Goal: Information Seeking & Learning: Find specific fact

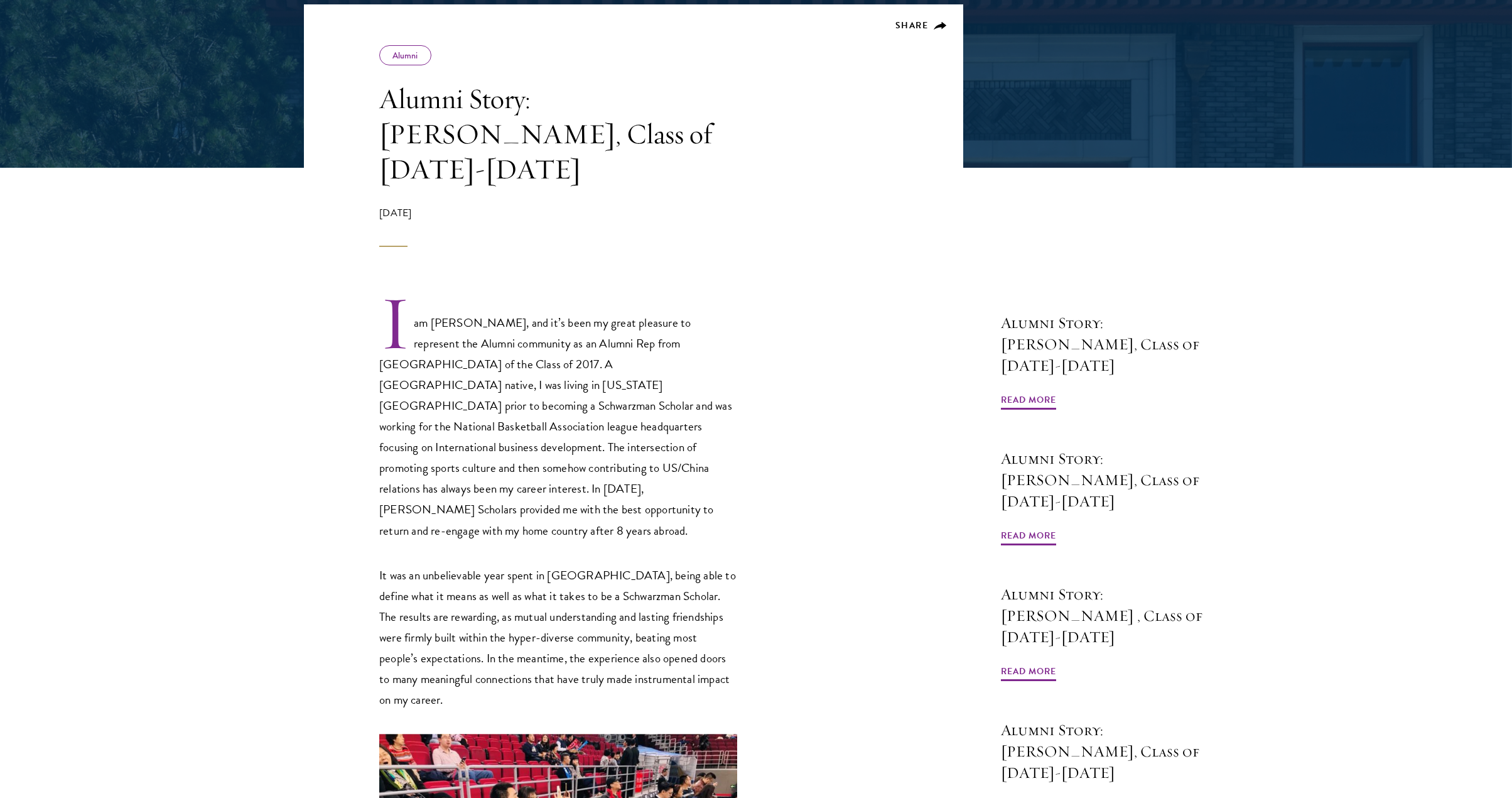
scroll to position [283, 0]
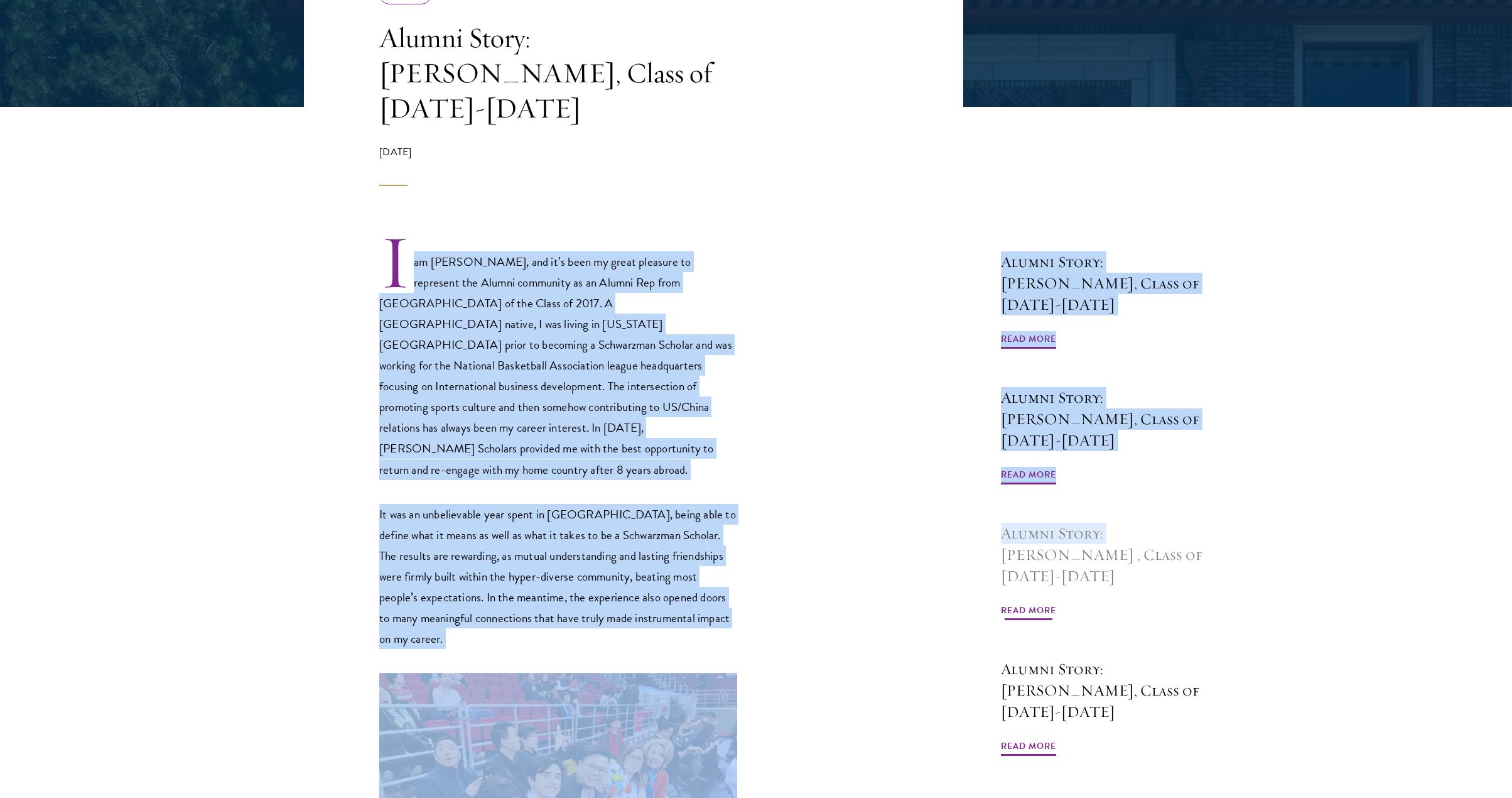
drag, startPoint x: 588, startPoint y: 247, endPoint x: 1006, endPoint y: 470, distance: 473.8
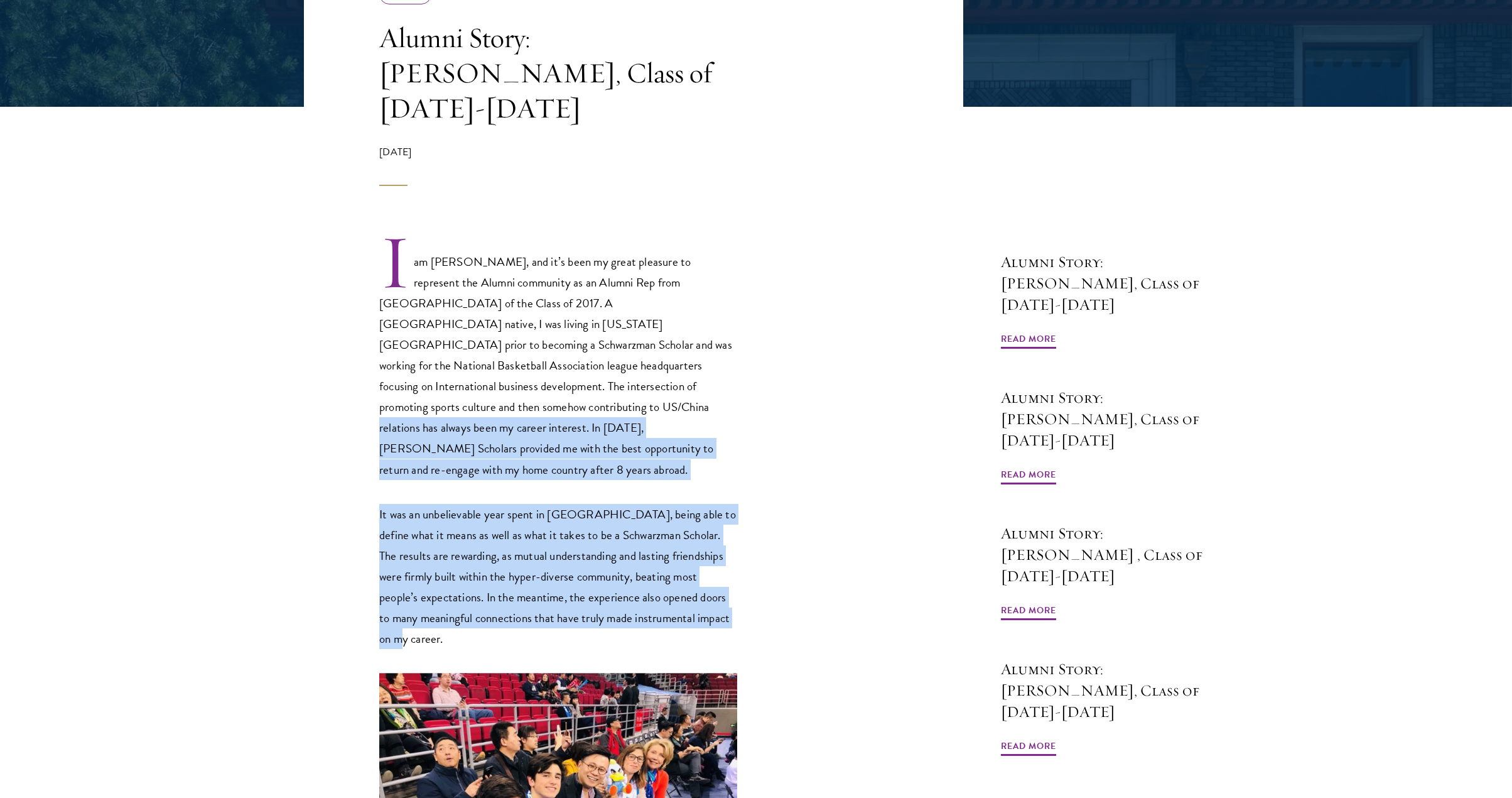
drag, startPoint x: 785, startPoint y: 395, endPoint x: 887, endPoint y: 556, distance: 190.6
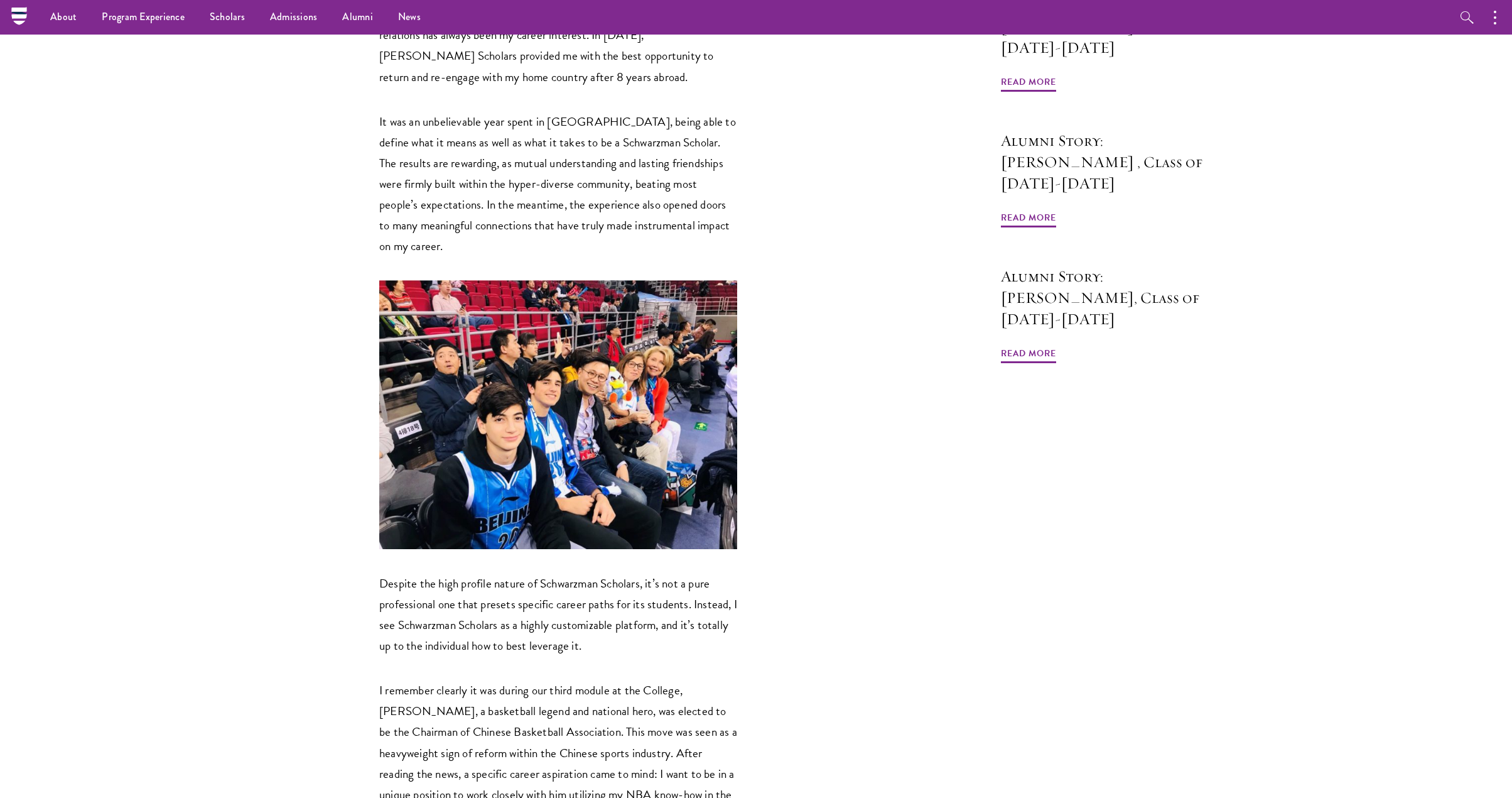
scroll to position [902, 0]
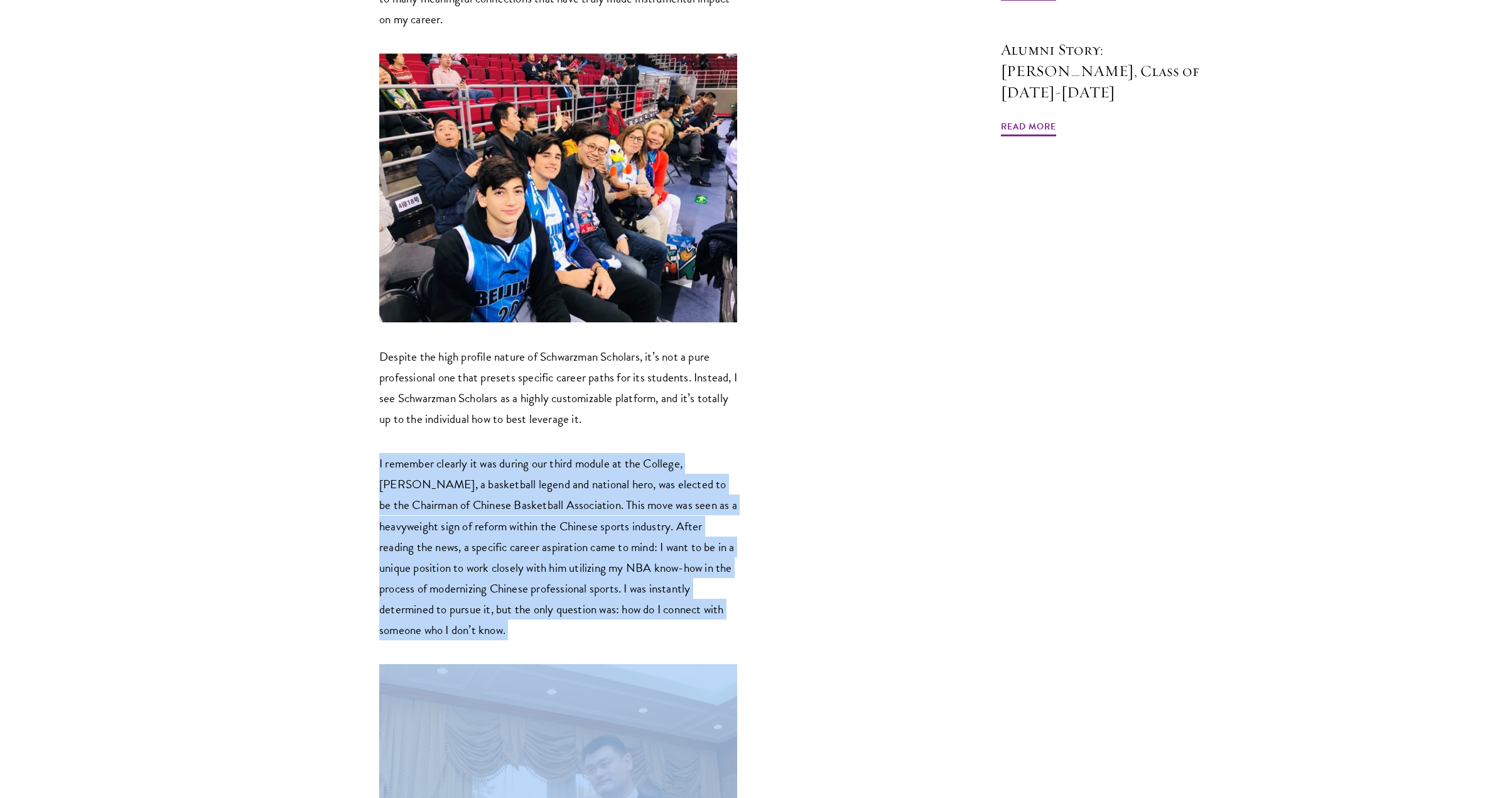
drag, startPoint x: 505, startPoint y: 351, endPoint x: 776, endPoint y: 569, distance: 347.8
click at [776, 569] on div "I am Jay Li, and it’s been my great pleasure to represent the Alumni community …" at bounding box center [633, 606] width 659 height 1987
click at [769, 567] on div "I am Jay Li, and it’s been my great pleasure to represent the Alumni community …" at bounding box center [633, 606] width 659 height 1987
drag, startPoint x: 849, startPoint y: 580, endPoint x: 355, endPoint y: 349, distance: 545.3
click at [355, 349] on div "I am Jay Li, and it’s been my great pleasure to represent the Alumni community …" at bounding box center [633, 606] width 659 height 1987
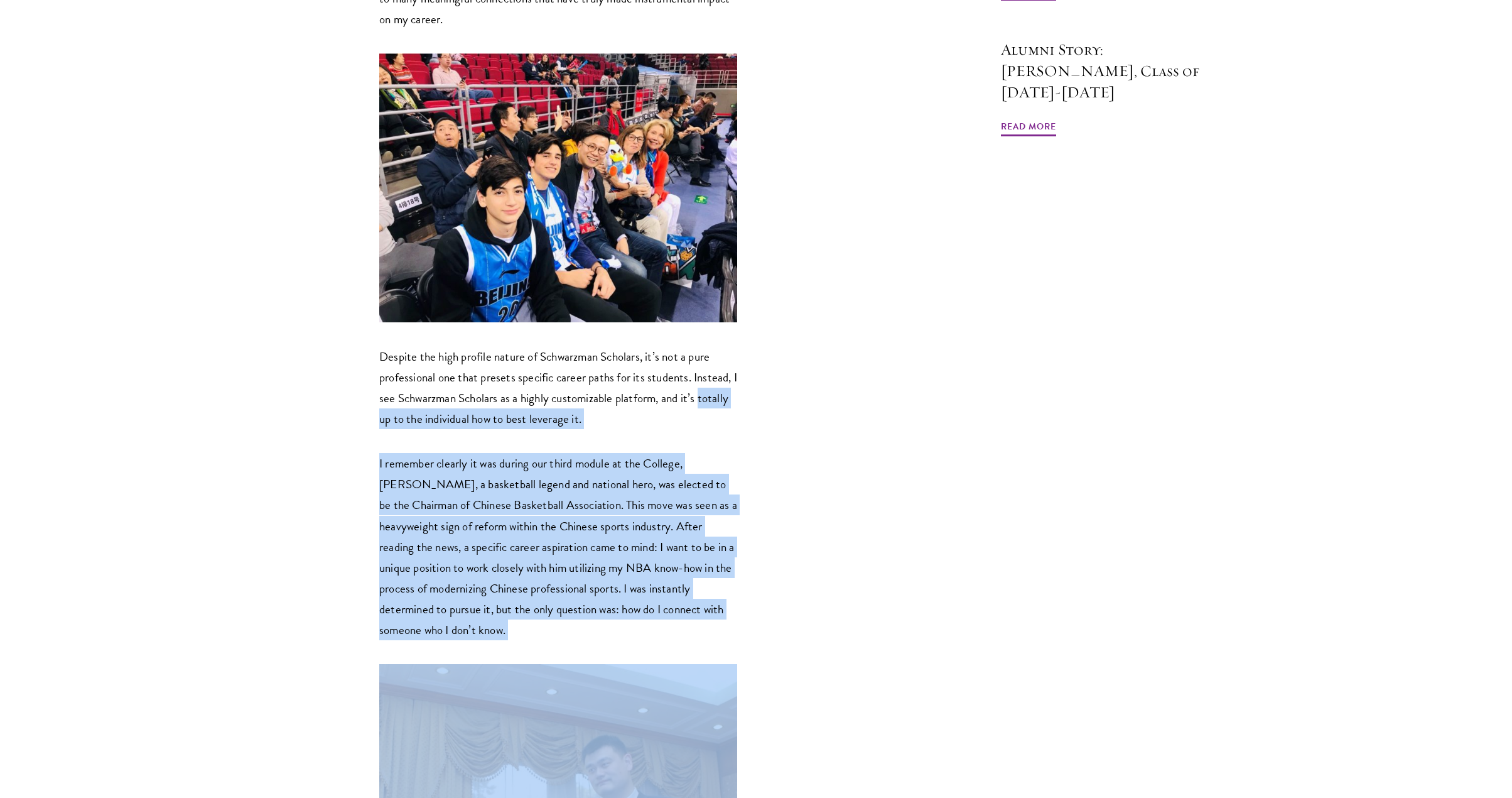
click at [347, 351] on div "I am Jay Li, and it’s been my great pleasure to represent the Alumni community …" at bounding box center [633, 606] width 659 height 1987
drag, startPoint x: 380, startPoint y: 359, endPoint x: 817, endPoint y: 585, distance: 492.0
click at [817, 586] on div "I am Jay Li, and it’s been my great pleasure to represent the Alumni community …" at bounding box center [633, 606] width 659 height 1987
click at [812, 582] on div "I am Jay Li, and it’s been my great pleasure to represent the Alumni community …" at bounding box center [633, 606] width 659 height 1987
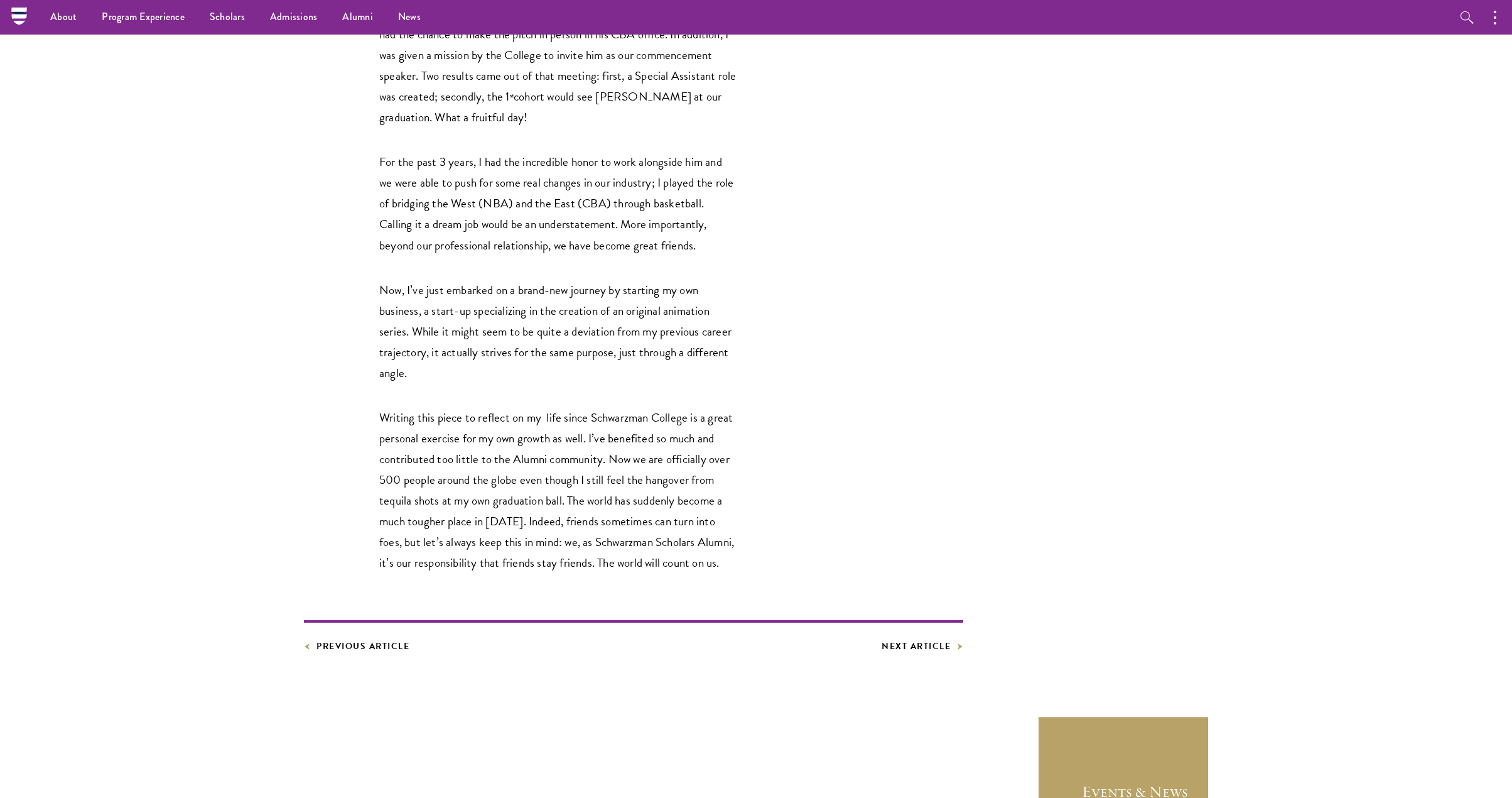
scroll to position [1906, 0]
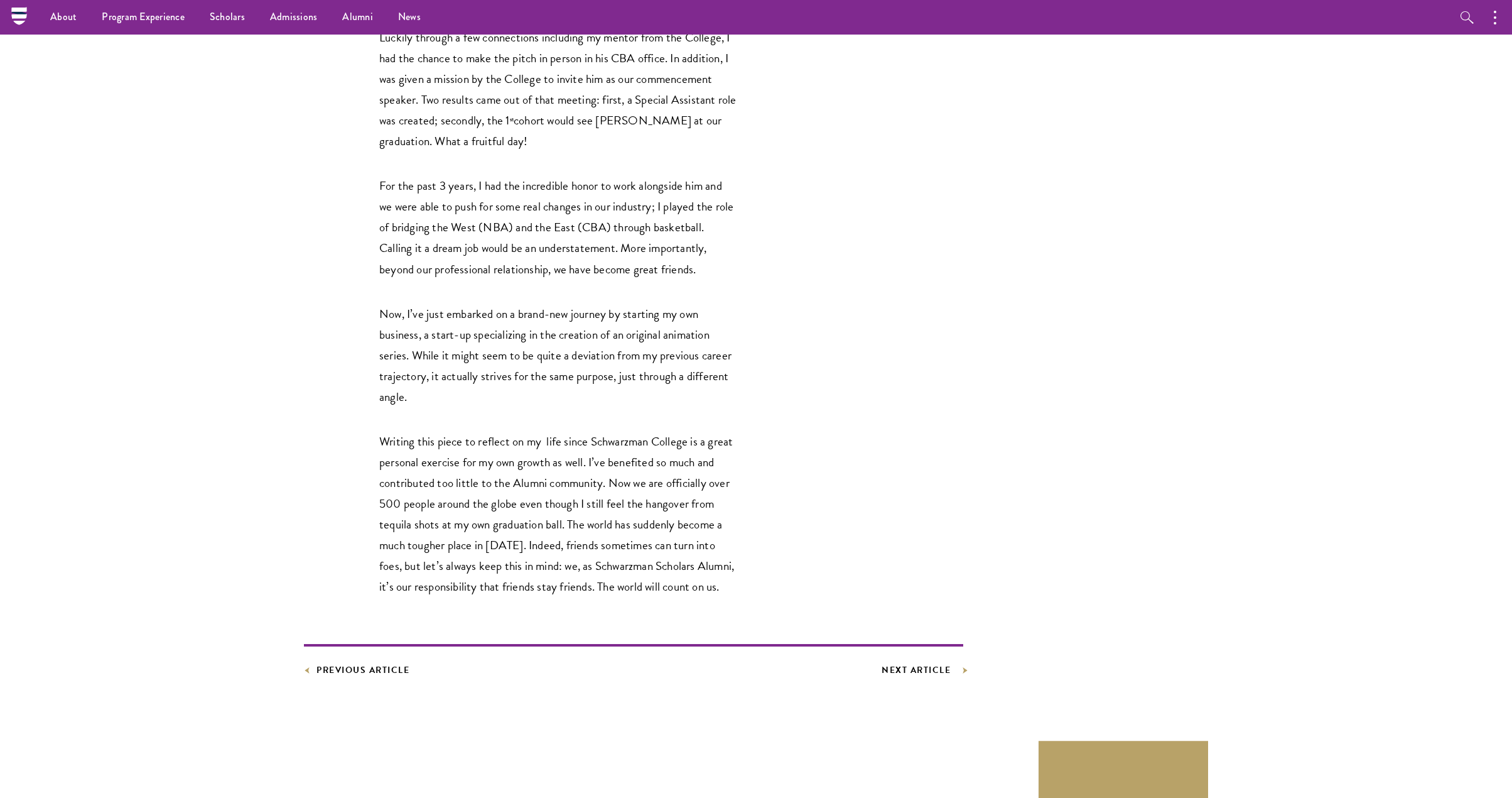
click at [927, 662] on link "Next Article" at bounding box center [922, 669] width 82 height 16
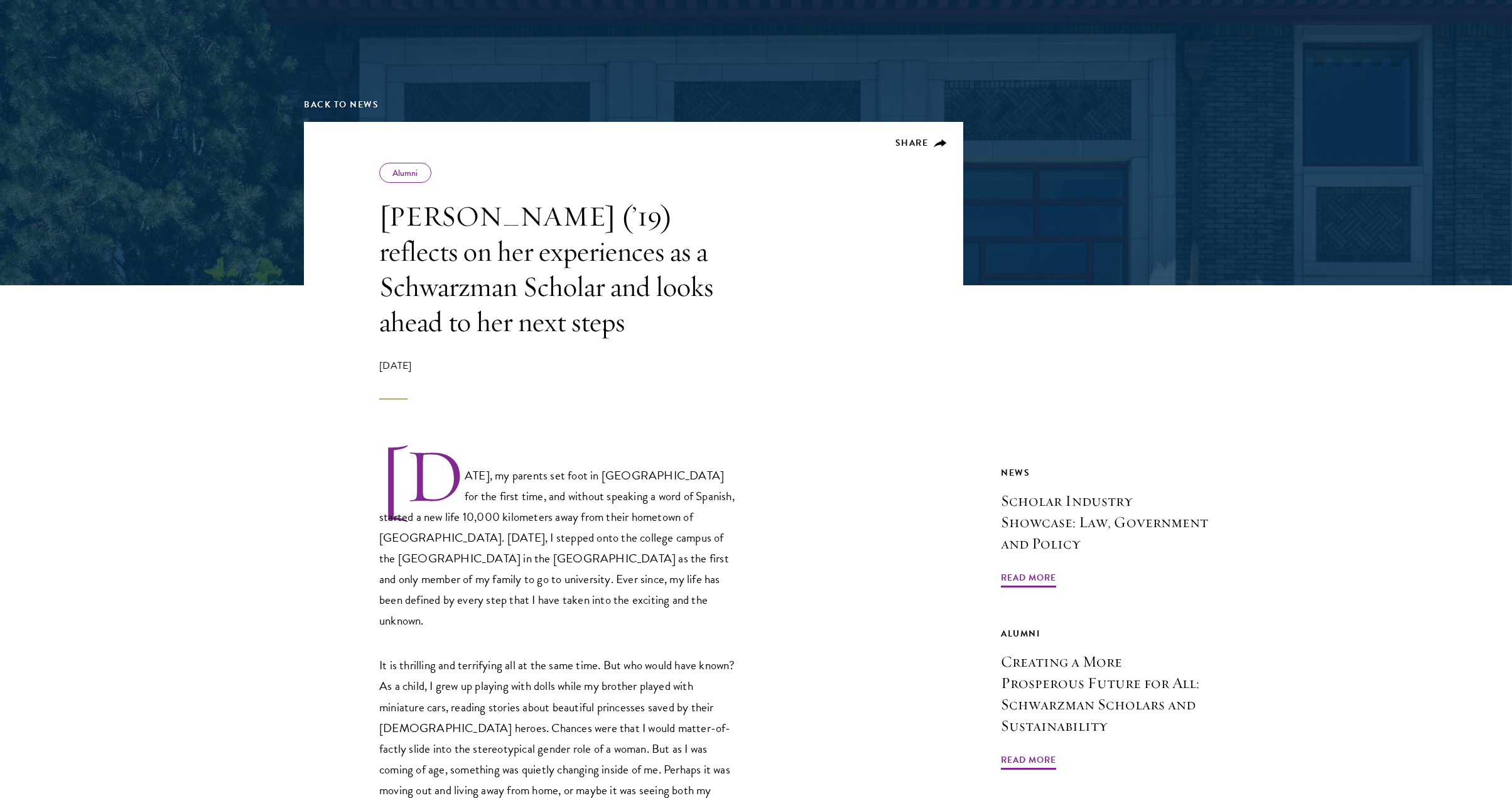
scroll to position [365, 0]
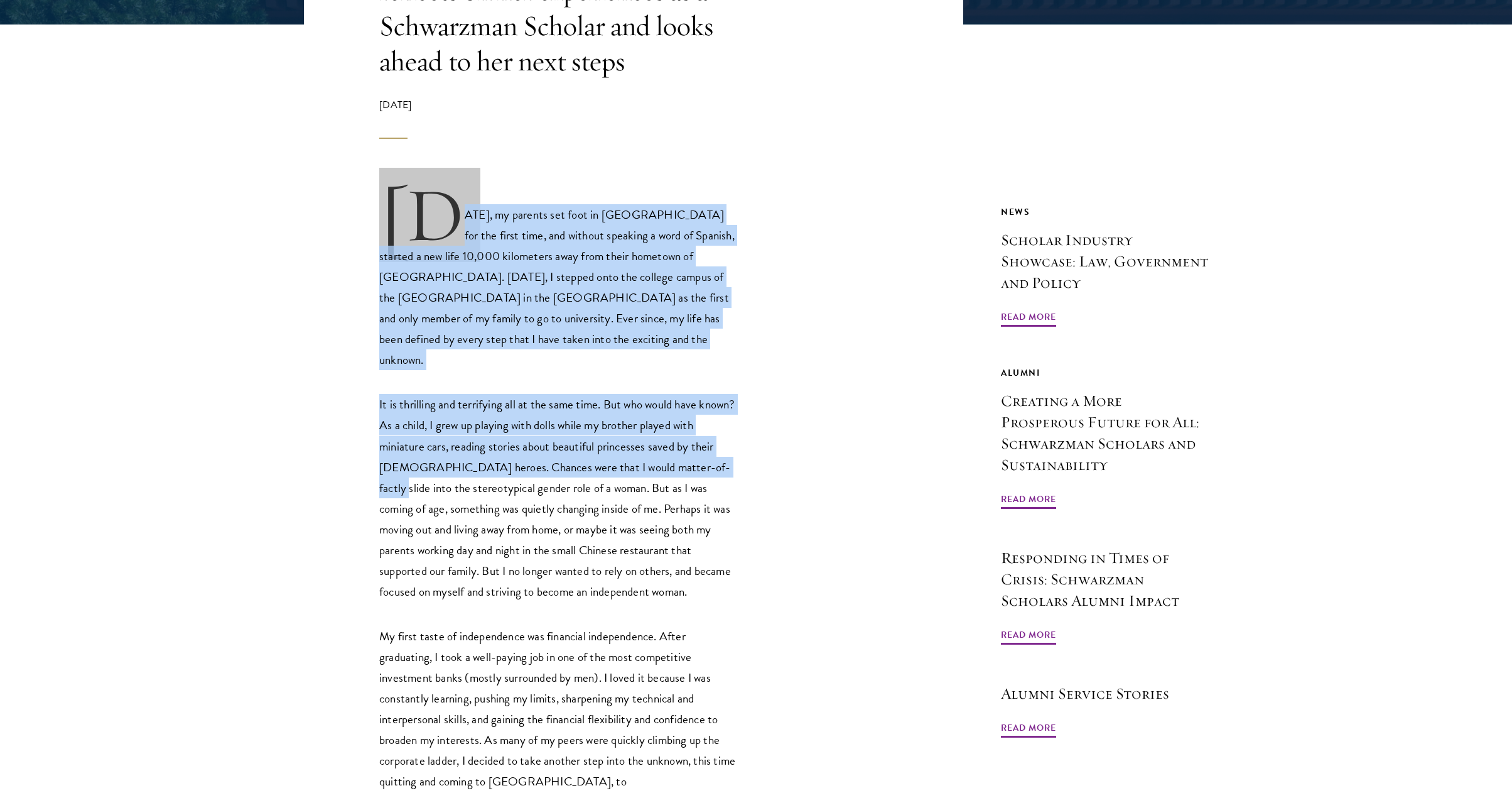
drag, startPoint x: 435, startPoint y: 260, endPoint x: 758, endPoint y: 448, distance: 373.7
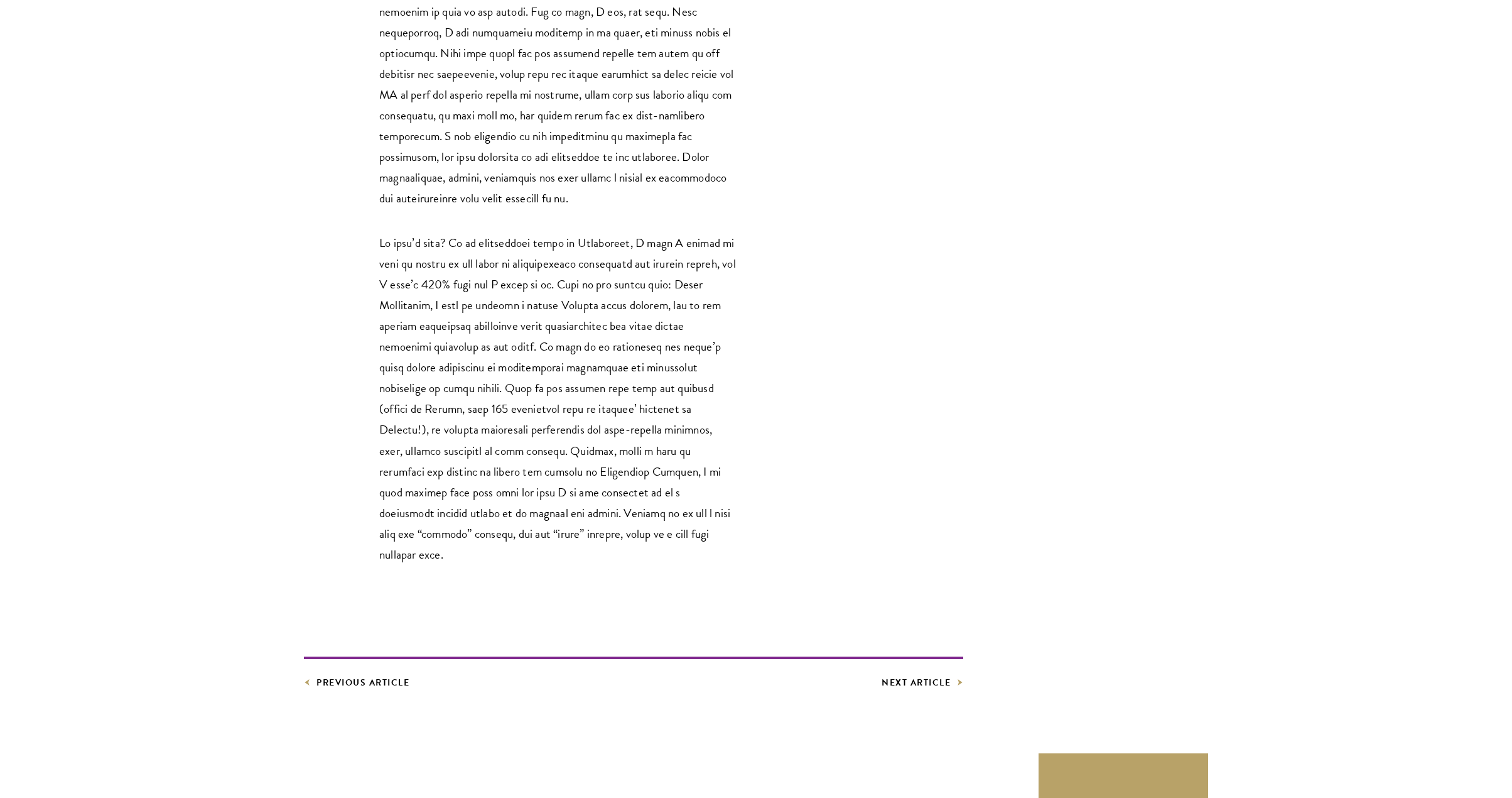
scroll to position [1480, 0]
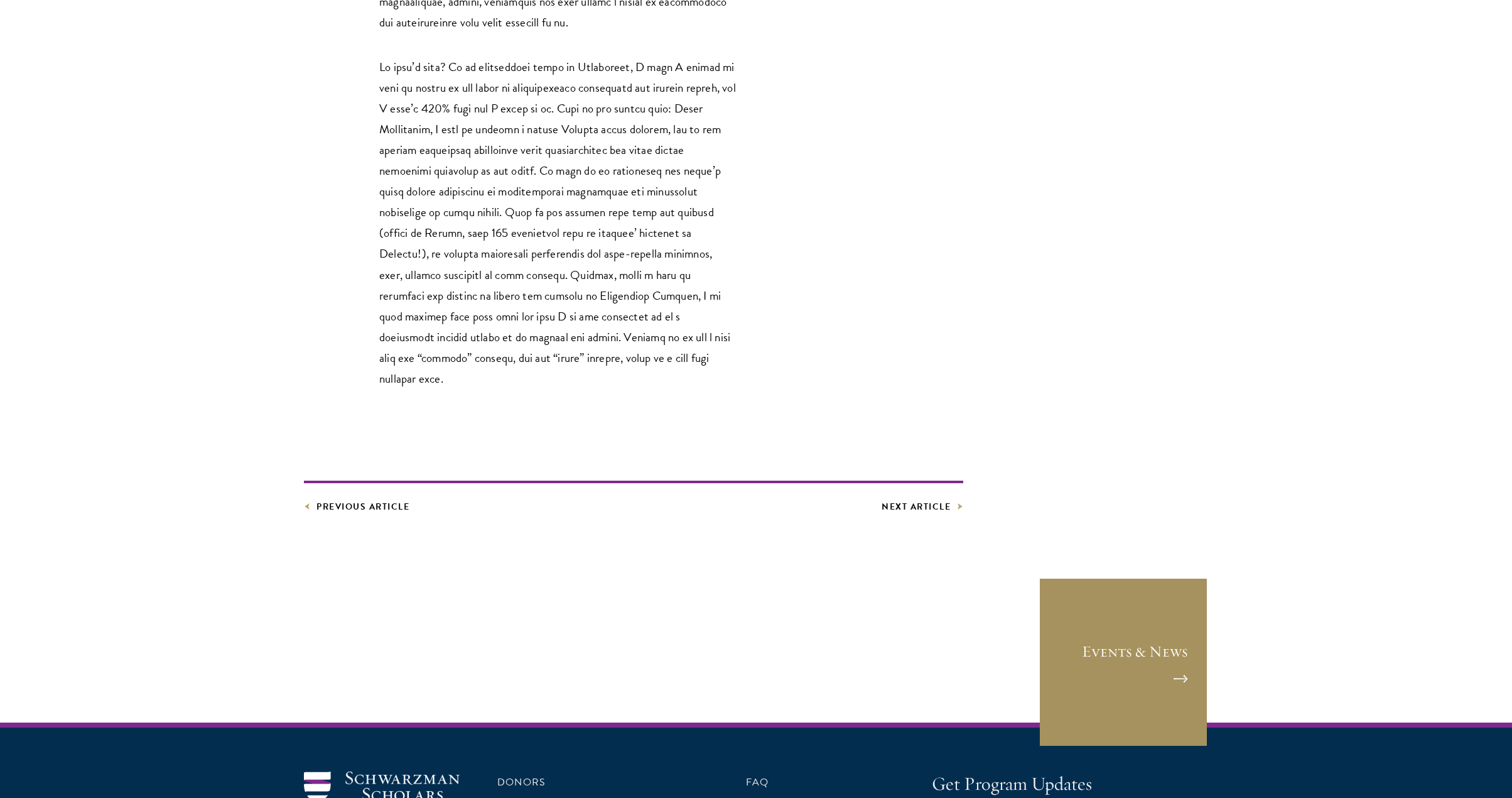
click at [1125, 578] on link "Events & News" at bounding box center [1123, 662] width 170 height 170
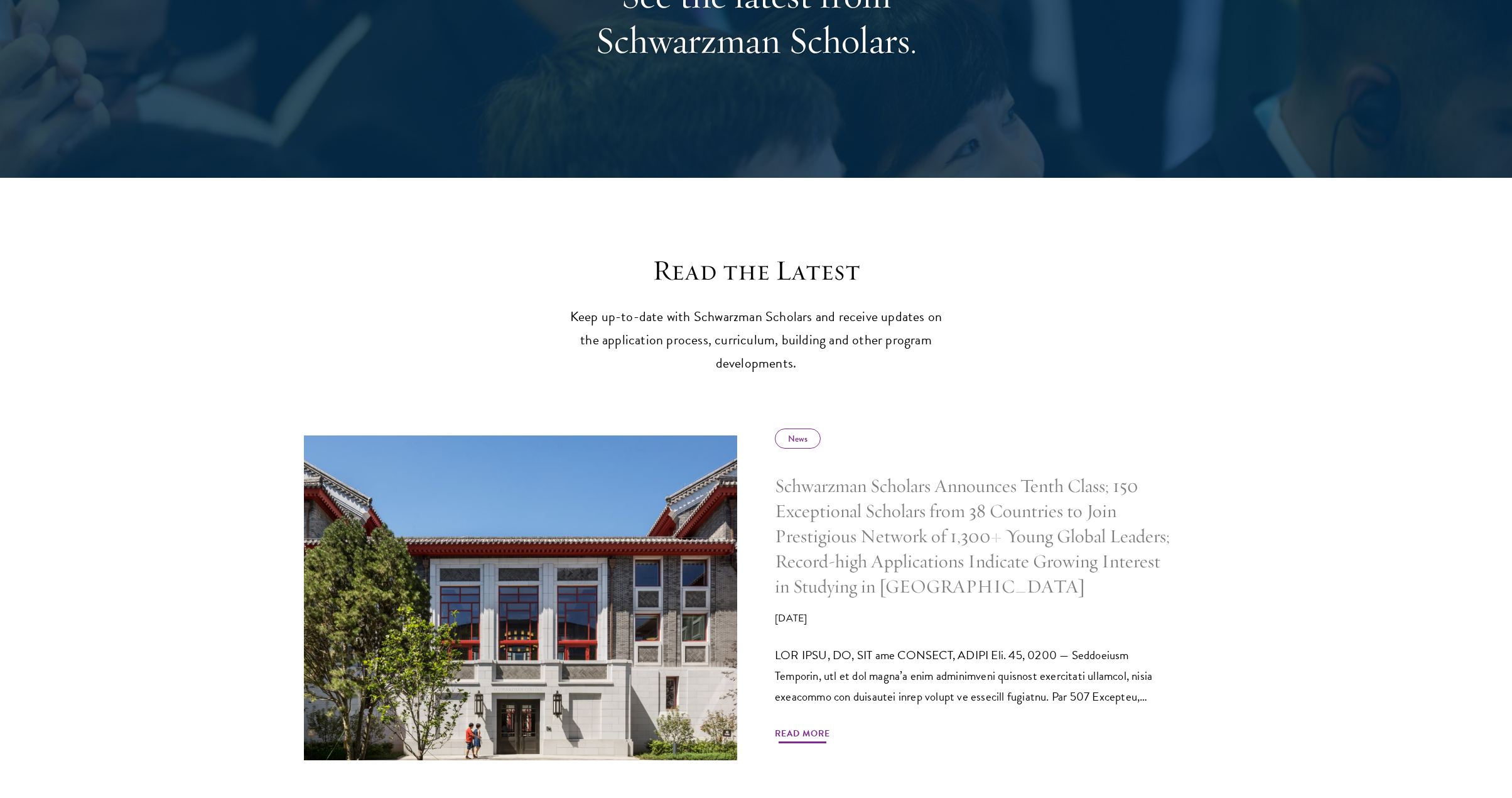
scroll to position [451, 0]
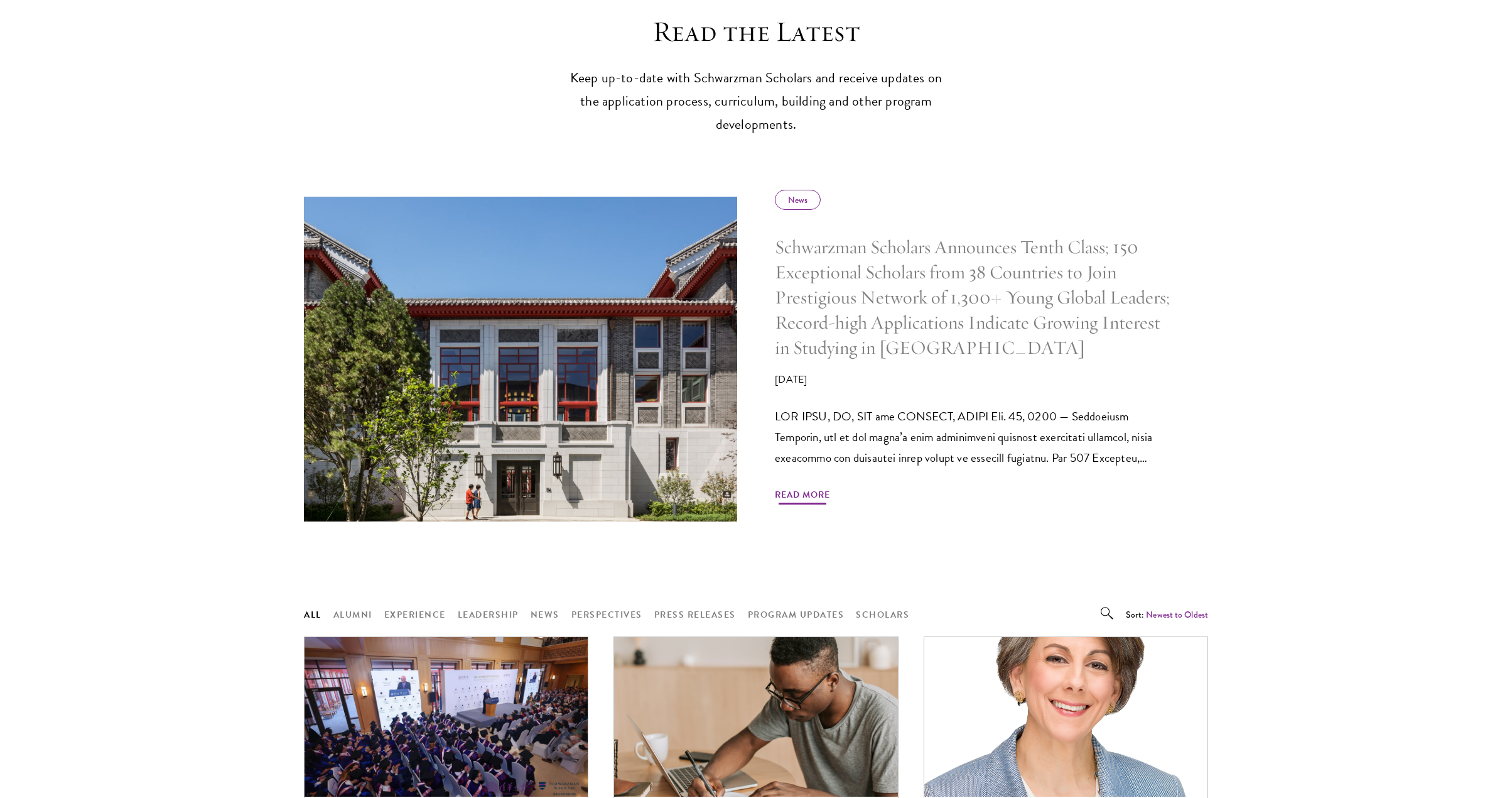
click at [813, 487] on span "Read More" at bounding box center [802, 496] width 55 height 20
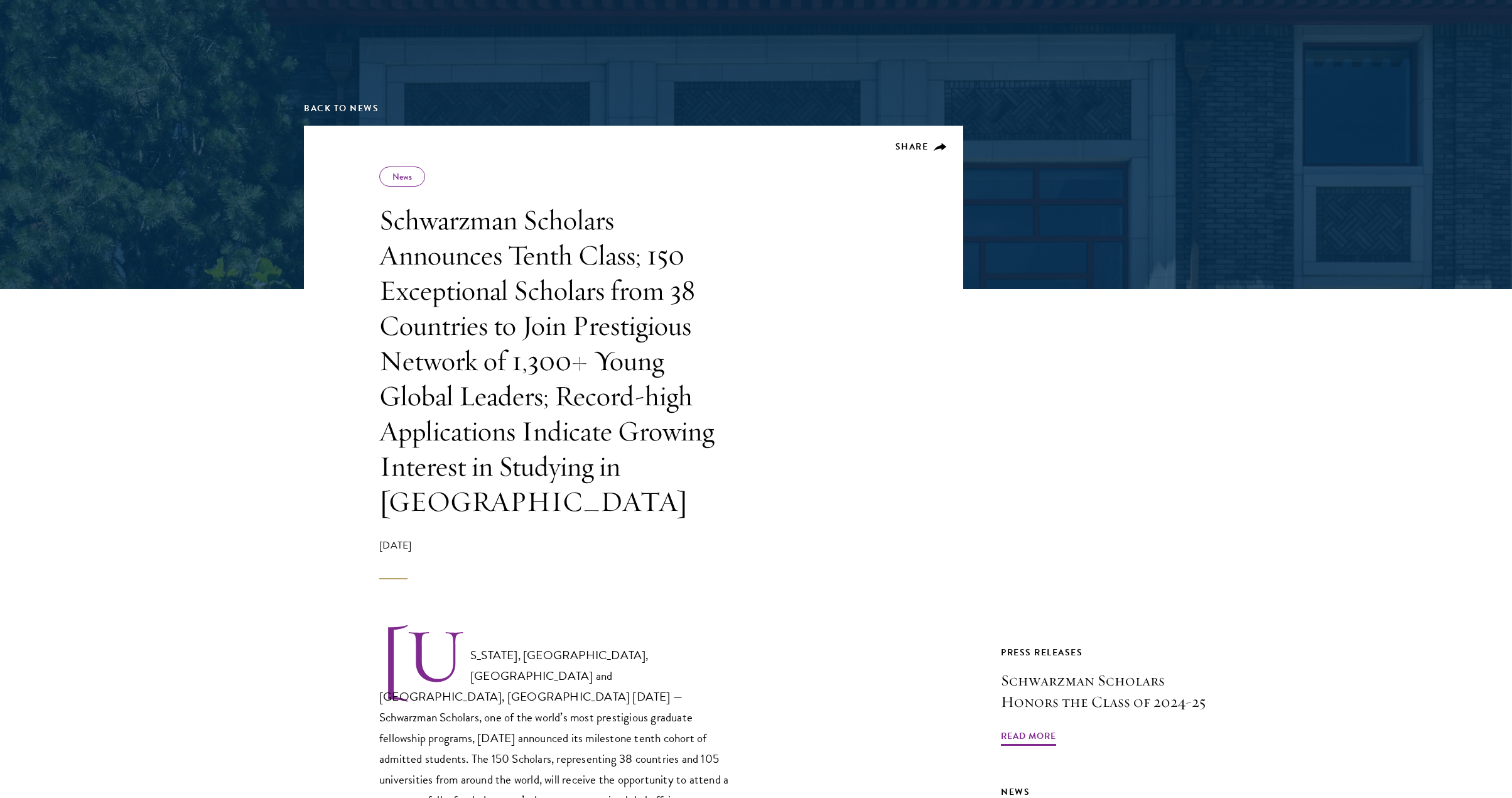
scroll to position [349, 0]
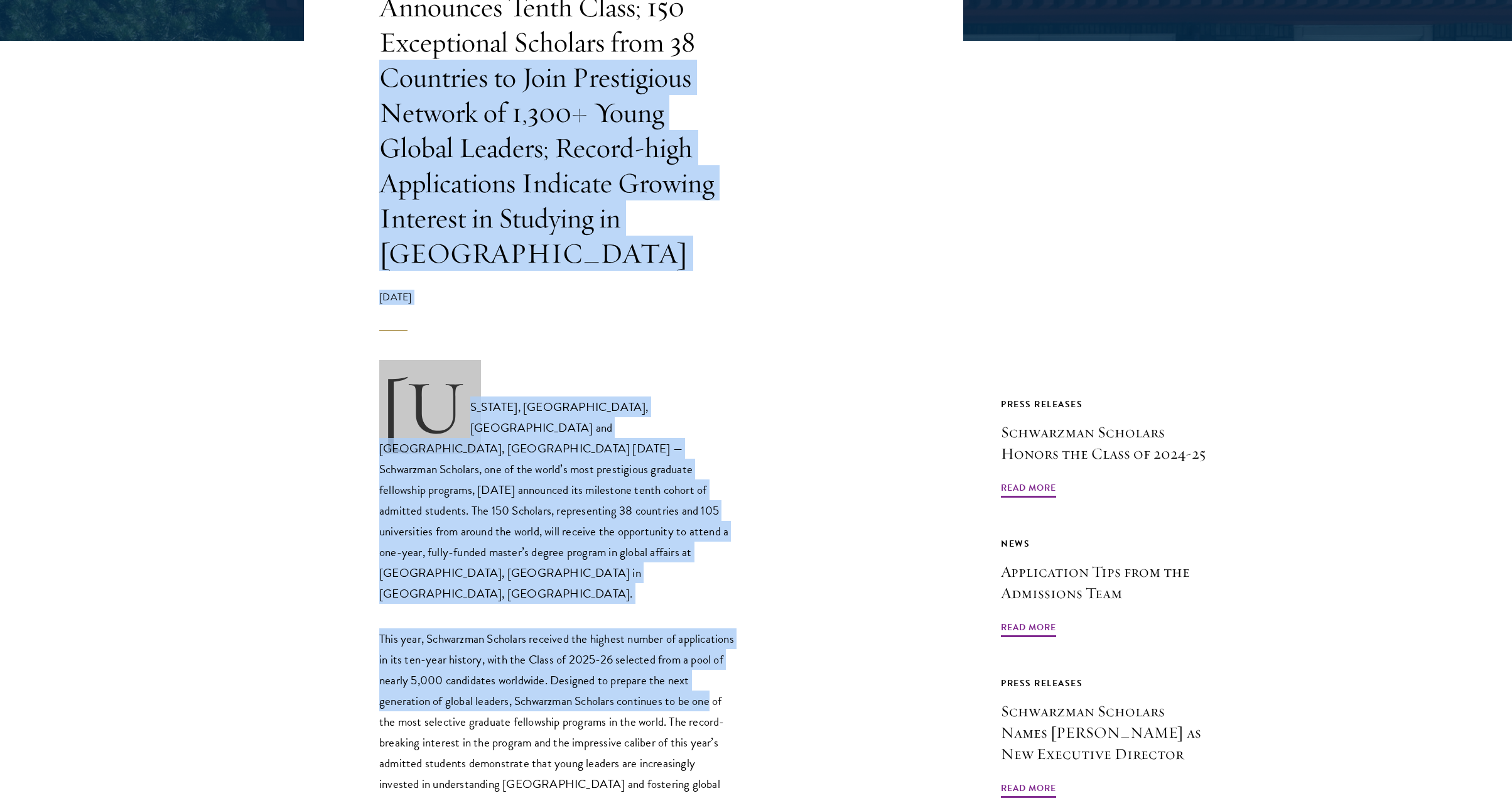
drag, startPoint x: 362, startPoint y: 80, endPoint x: 796, endPoint y: 591, distance: 670.4
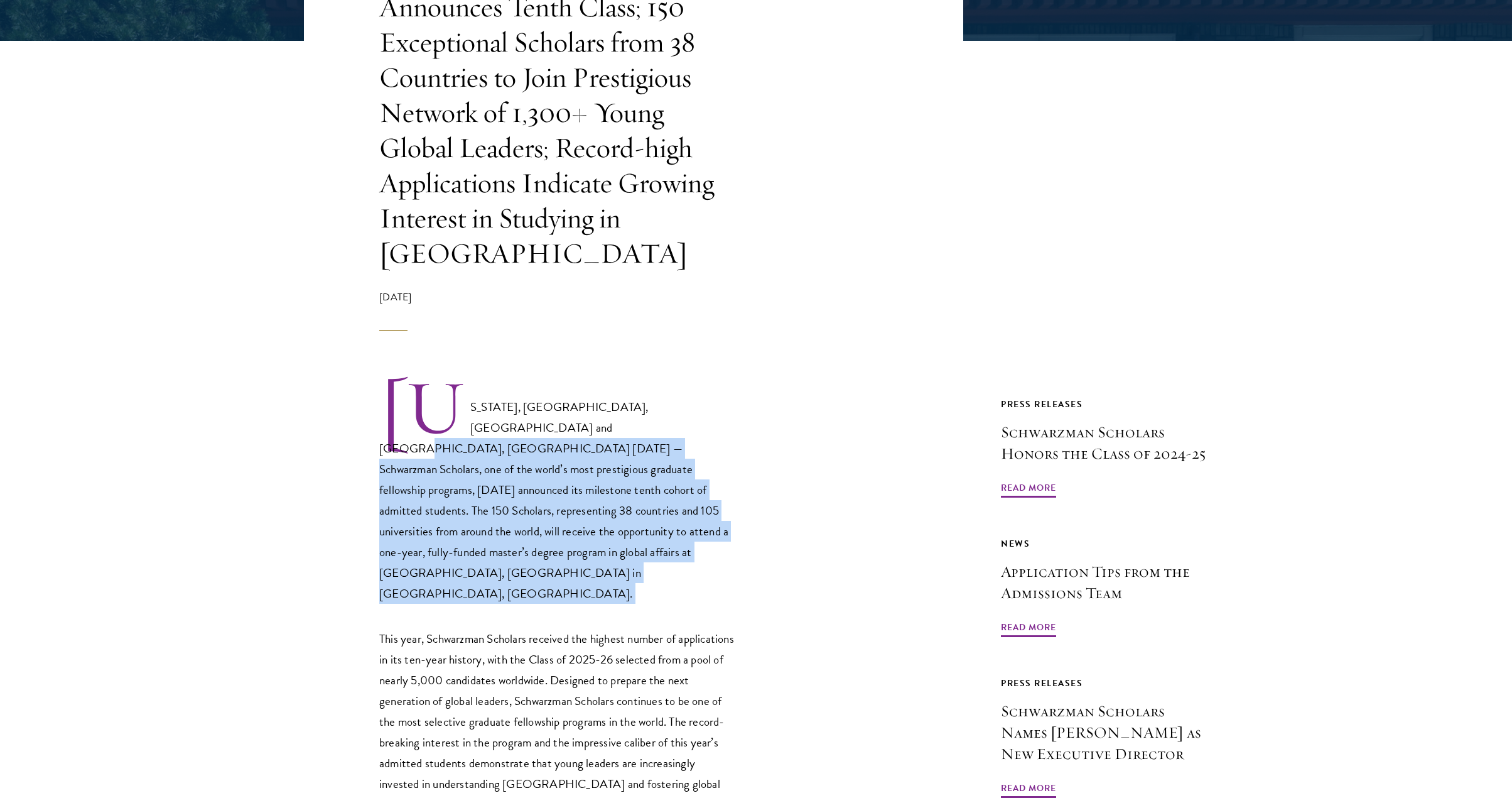
drag, startPoint x: 541, startPoint y: 419, endPoint x: 720, endPoint y: 515, distance: 203.1
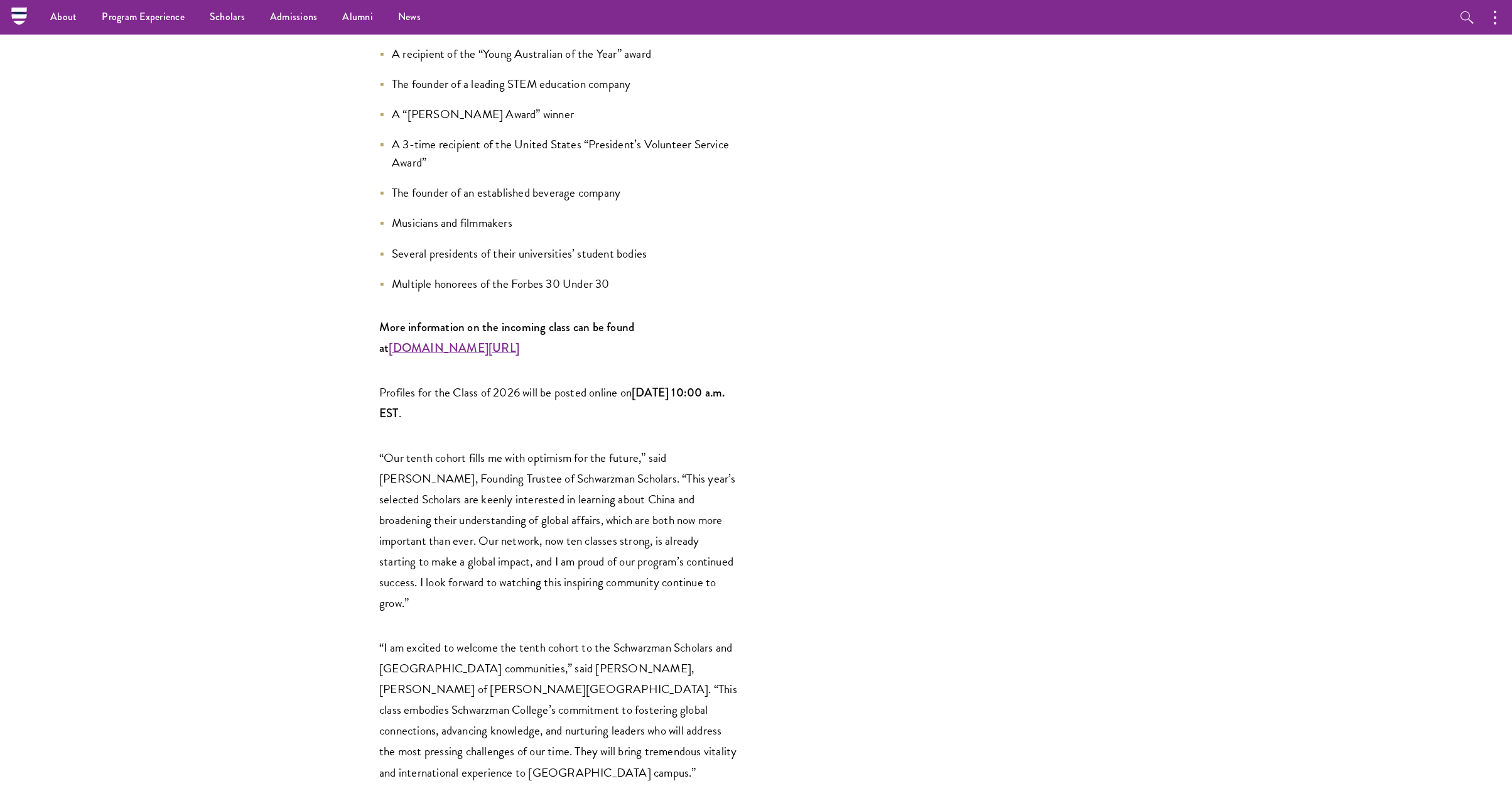
scroll to position [1674, 0]
click at [516, 342] on strong "www.schwarzmanscholars.org/scholars" at bounding box center [454, 350] width 130 height 17
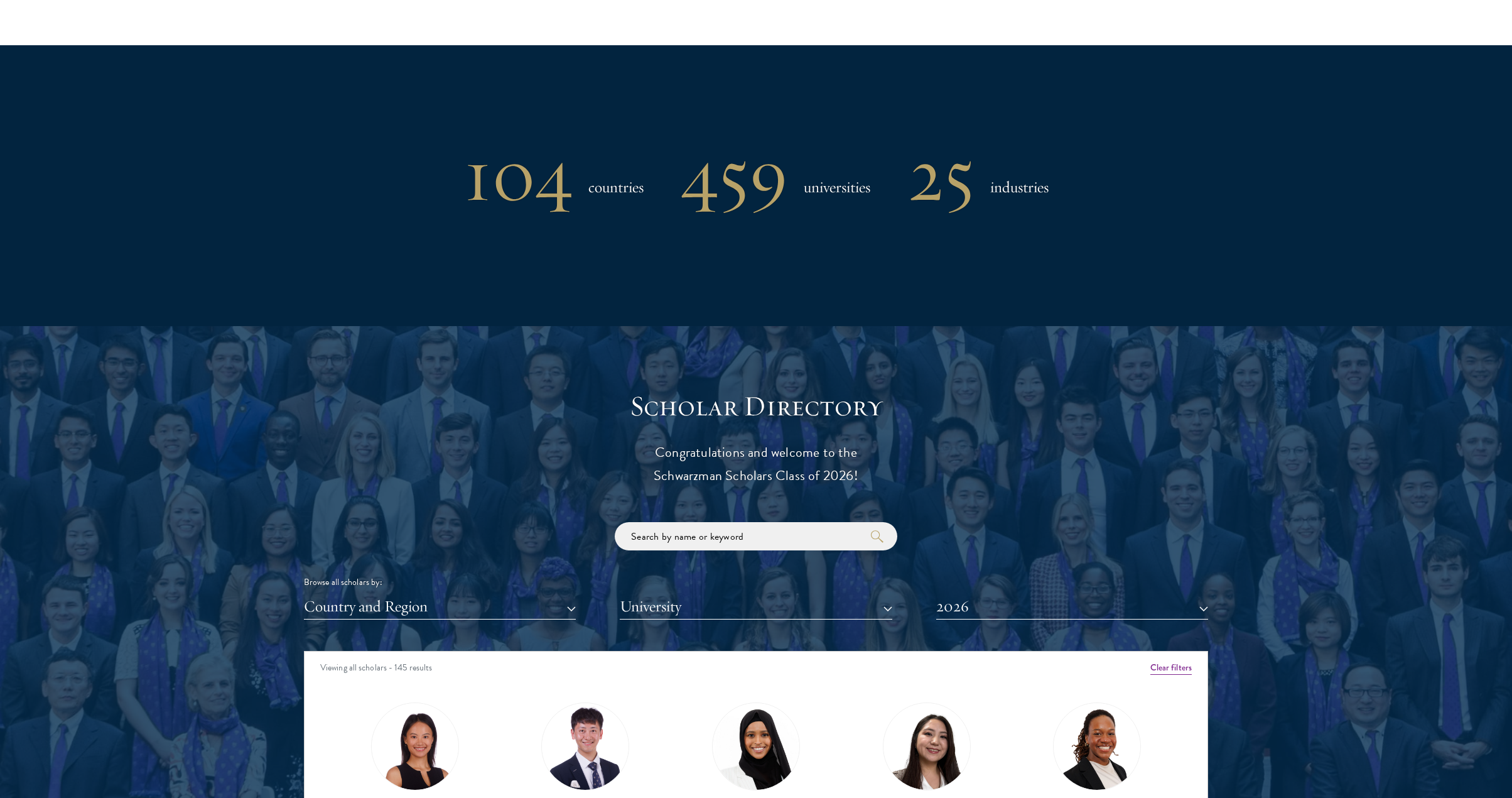
scroll to position [1267, 0]
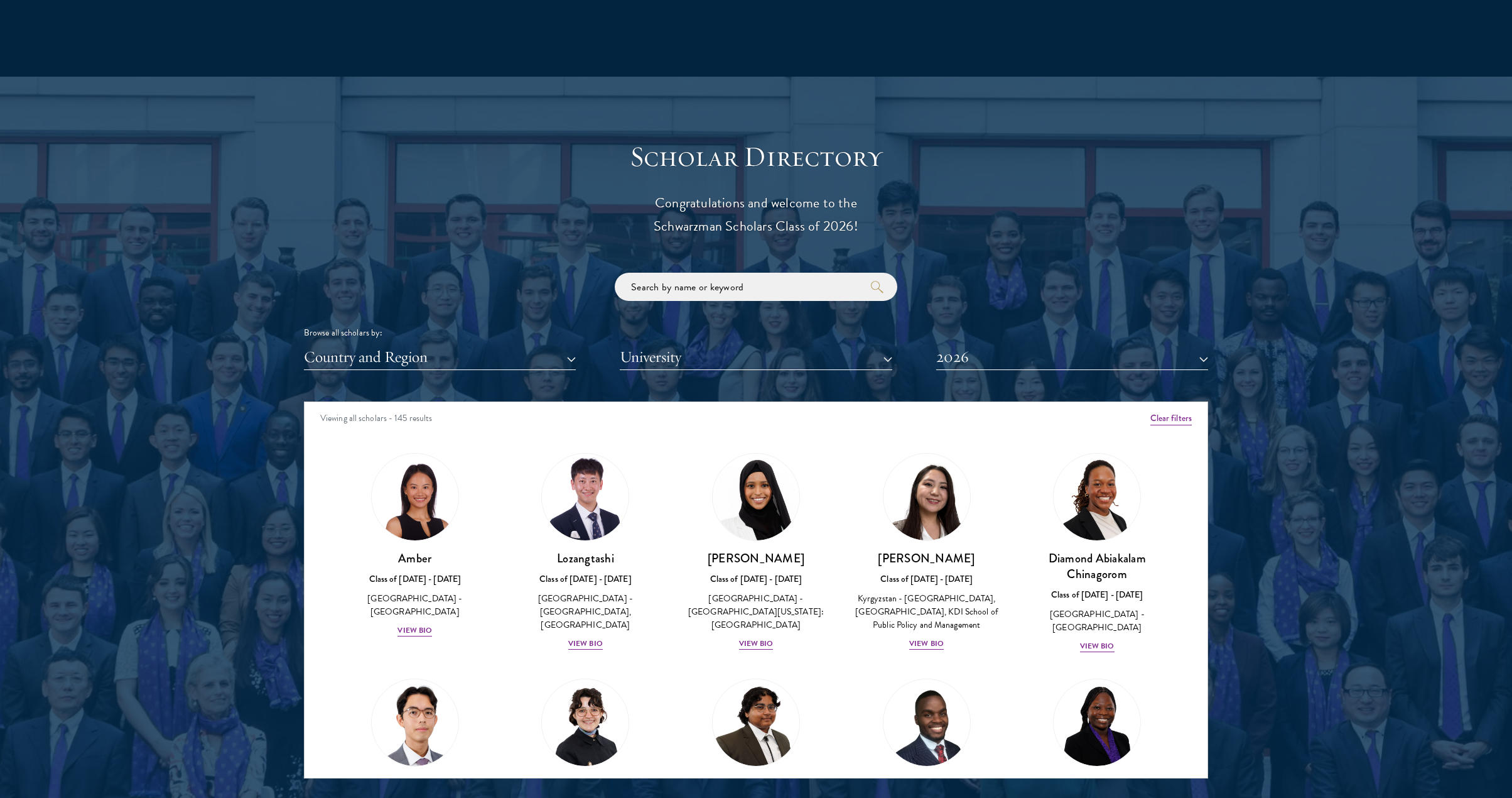
click at [740, 354] on button "University" at bounding box center [756, 356] width 272 height 25
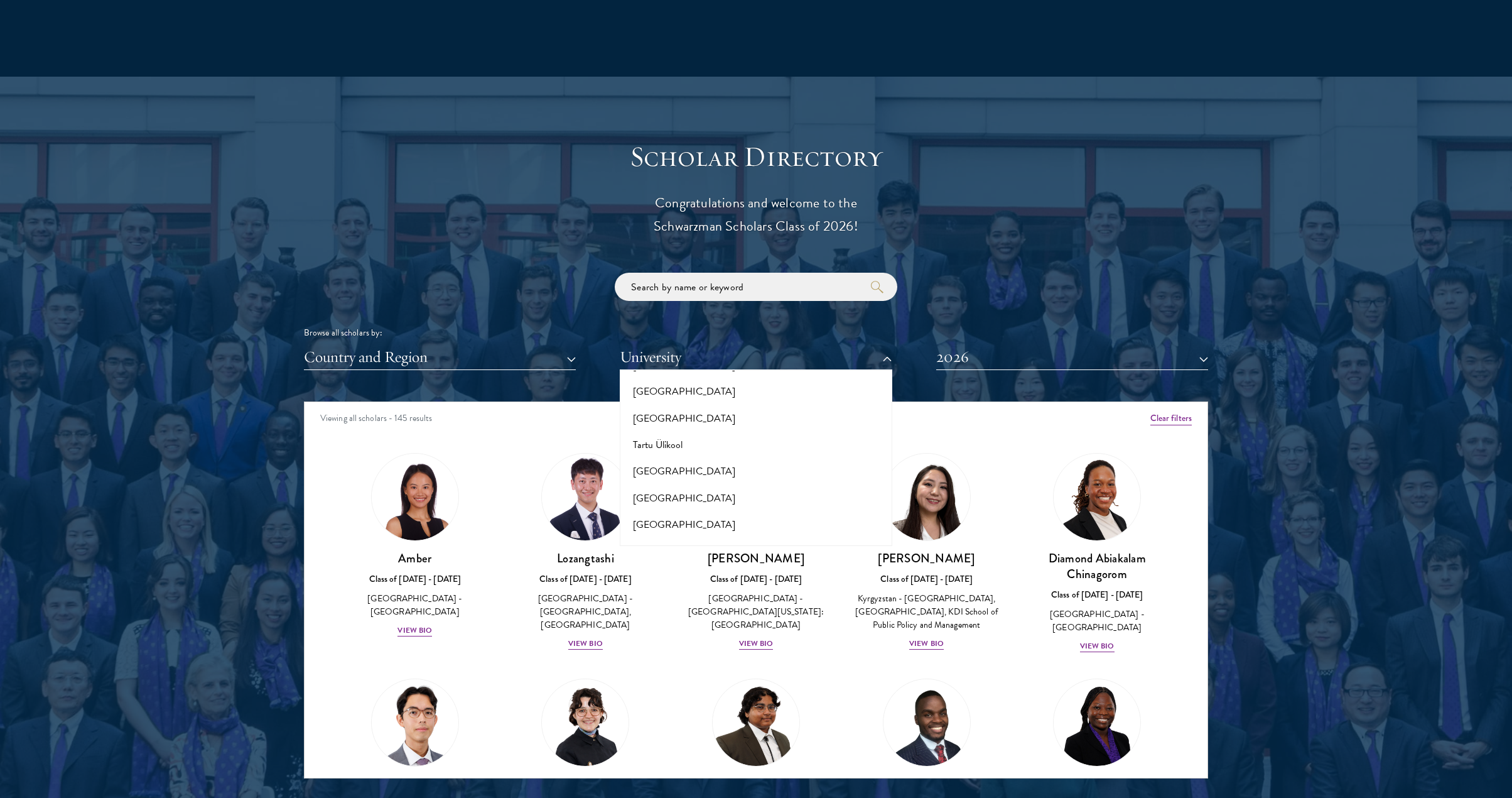
scroll to position [7388, 0]
click at [739, 664] on button "The [GEOGRAPHIC_DATA]" at bounding box center [755, 678] width 265 height 26
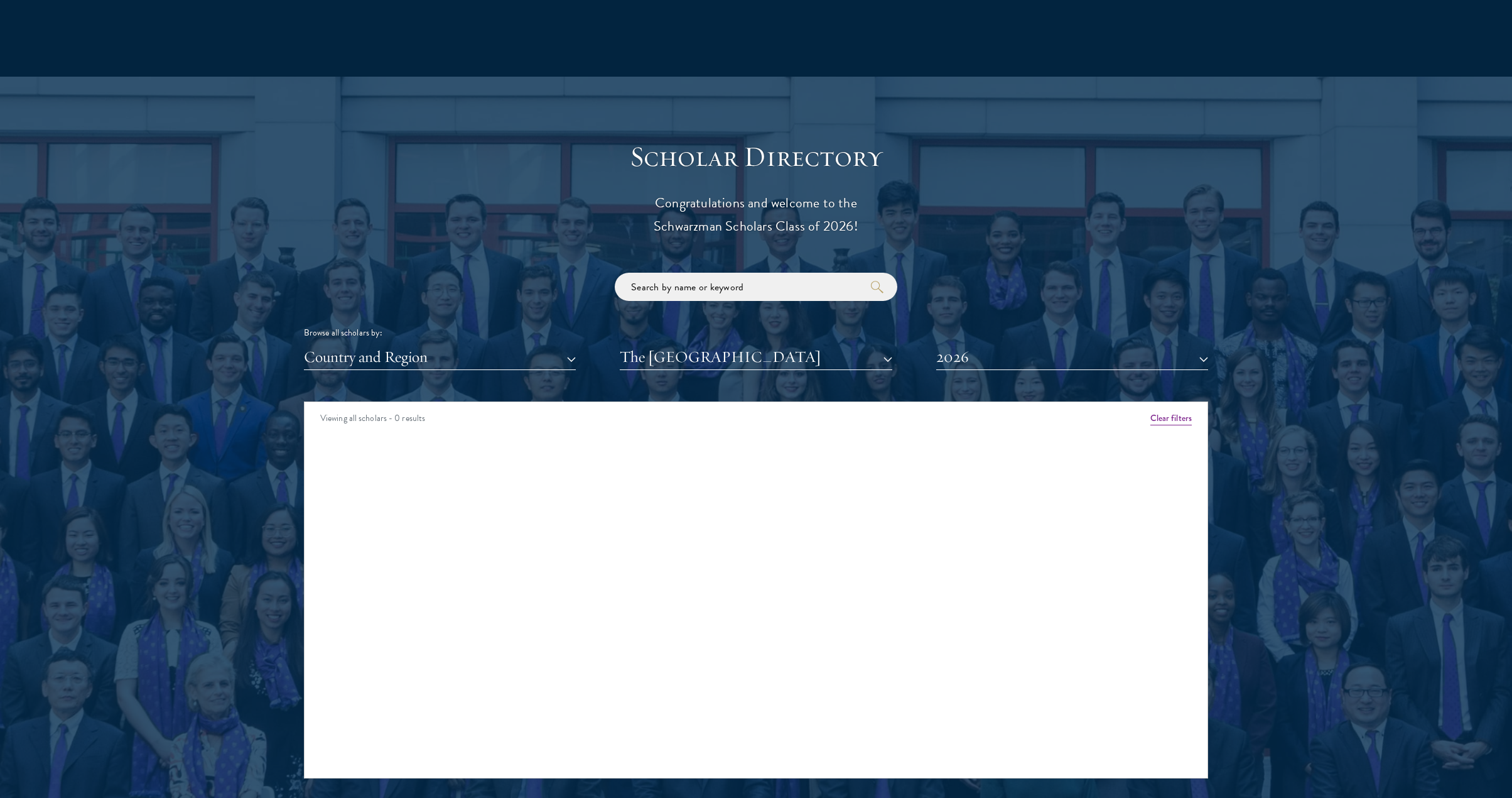
click at [731, 349] on button "The [GEOGRAPHIC_DATA]" at bounding box center [756, 356] width 272 height 25
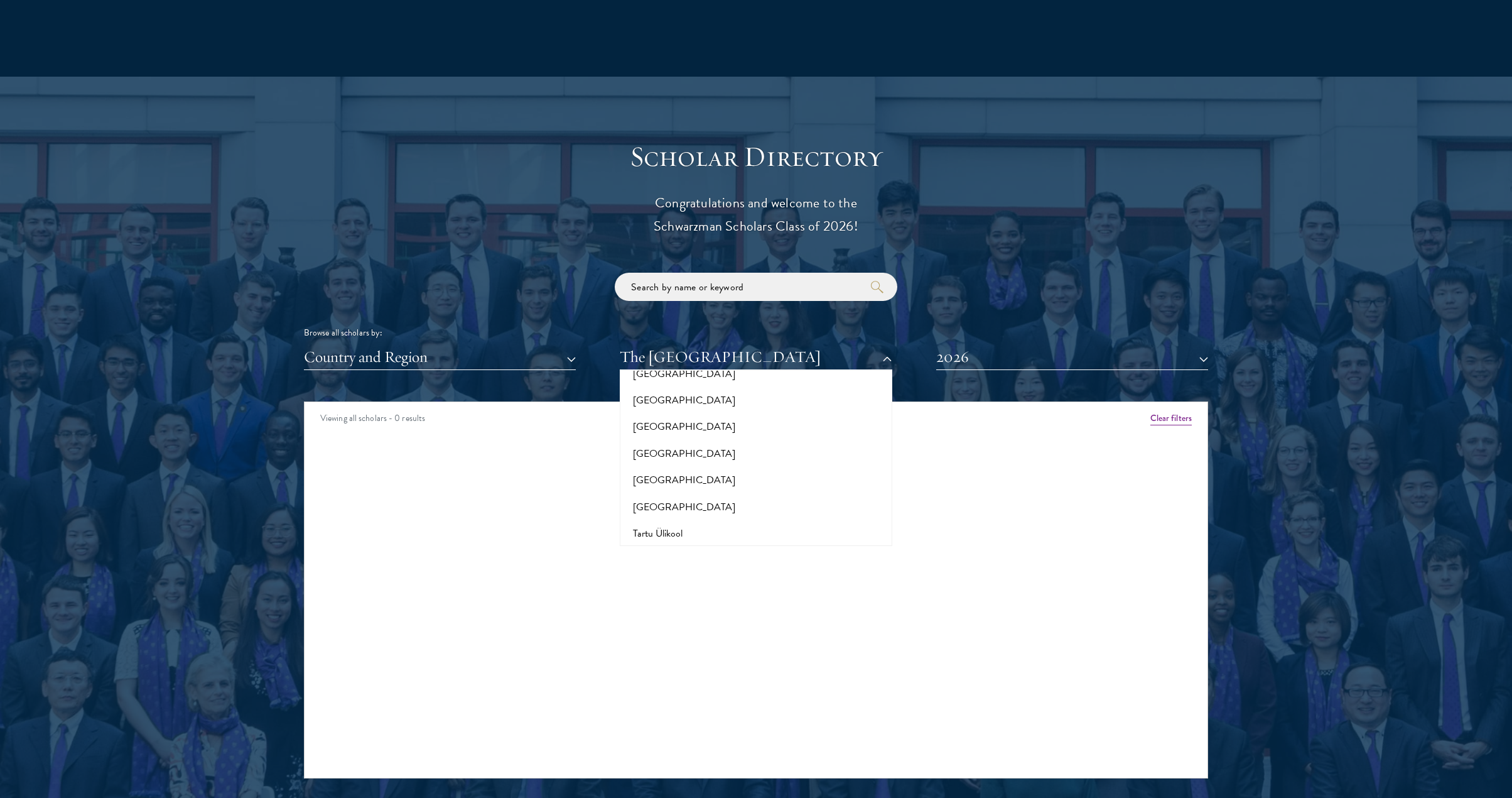
click at [720, 691] on button "The [GEOGRAPHIC_DATA], [GEOGRAPHIC_DATA]" at bounding box center [755, 705] width 265 height 26
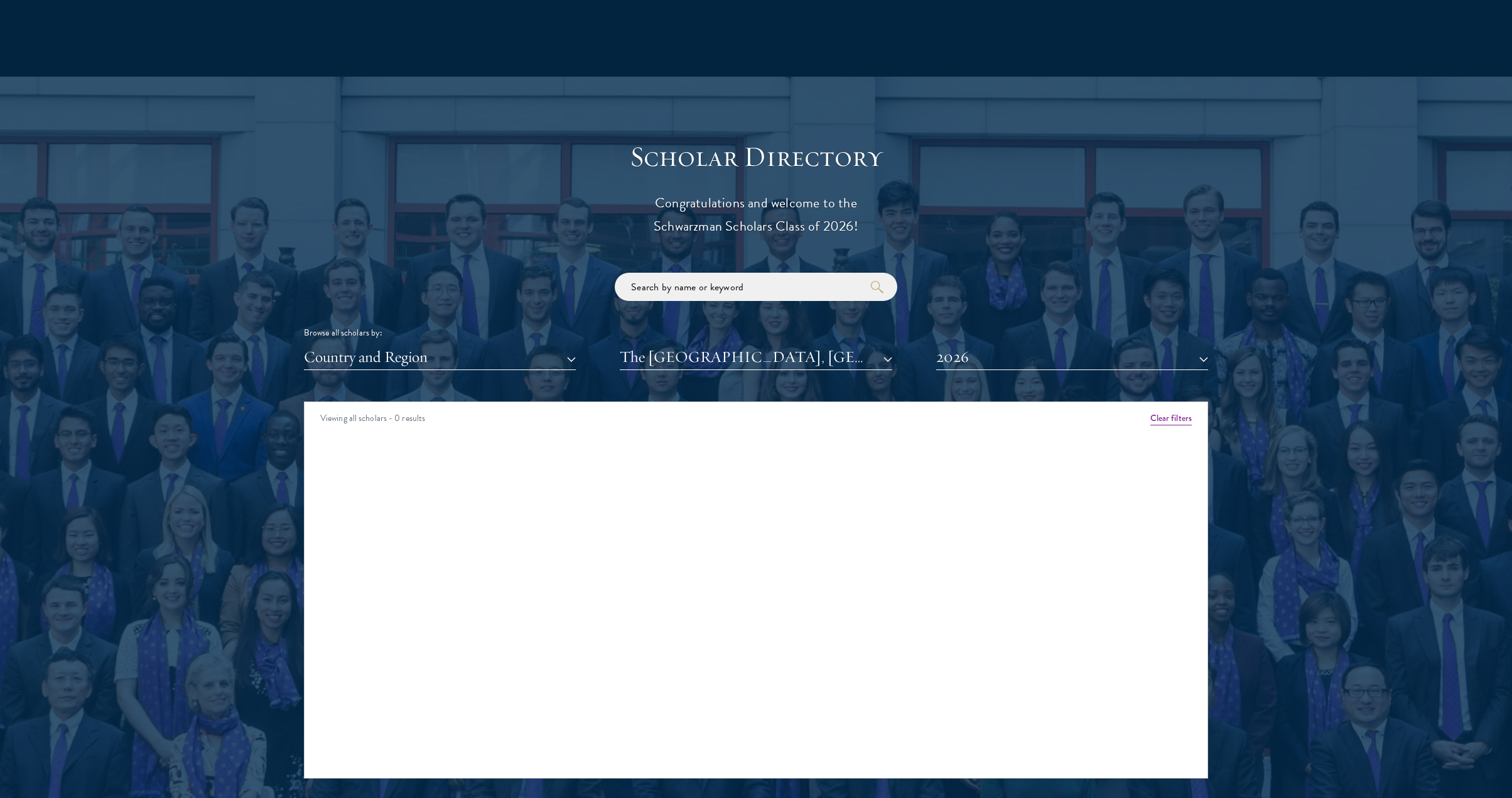
click at [734, 346] on button "The [GEOGRAPHIC_DATA], [GEOGRAPHIC_DATA]" at bounding box center [756, 356] width 272 height 25
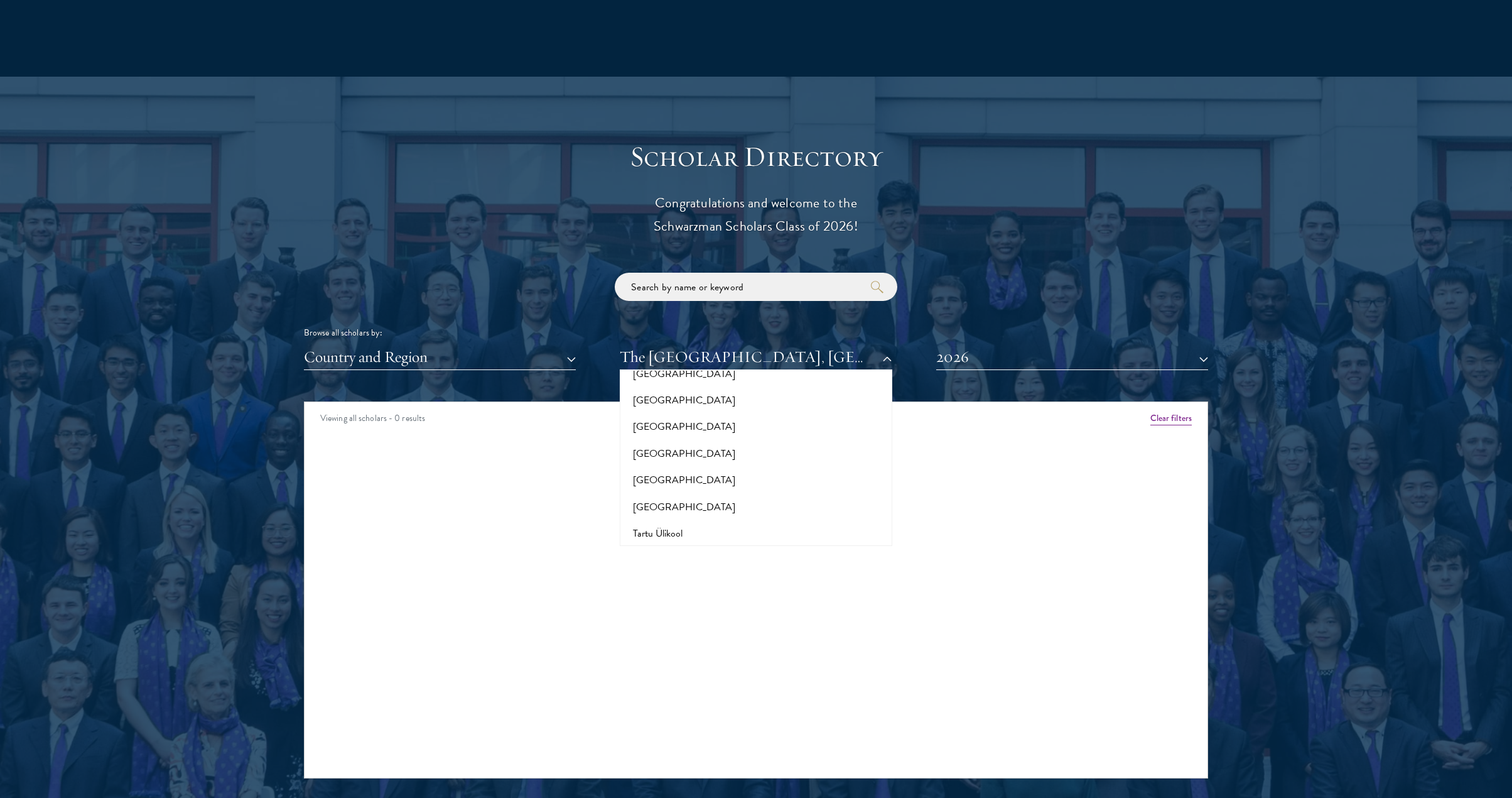
scroll to position [7404, 0]
click at [749, 728] on button "The [GEOGRAPHIC_DATA]" at bounding box center [755, 741] width 265 height 26
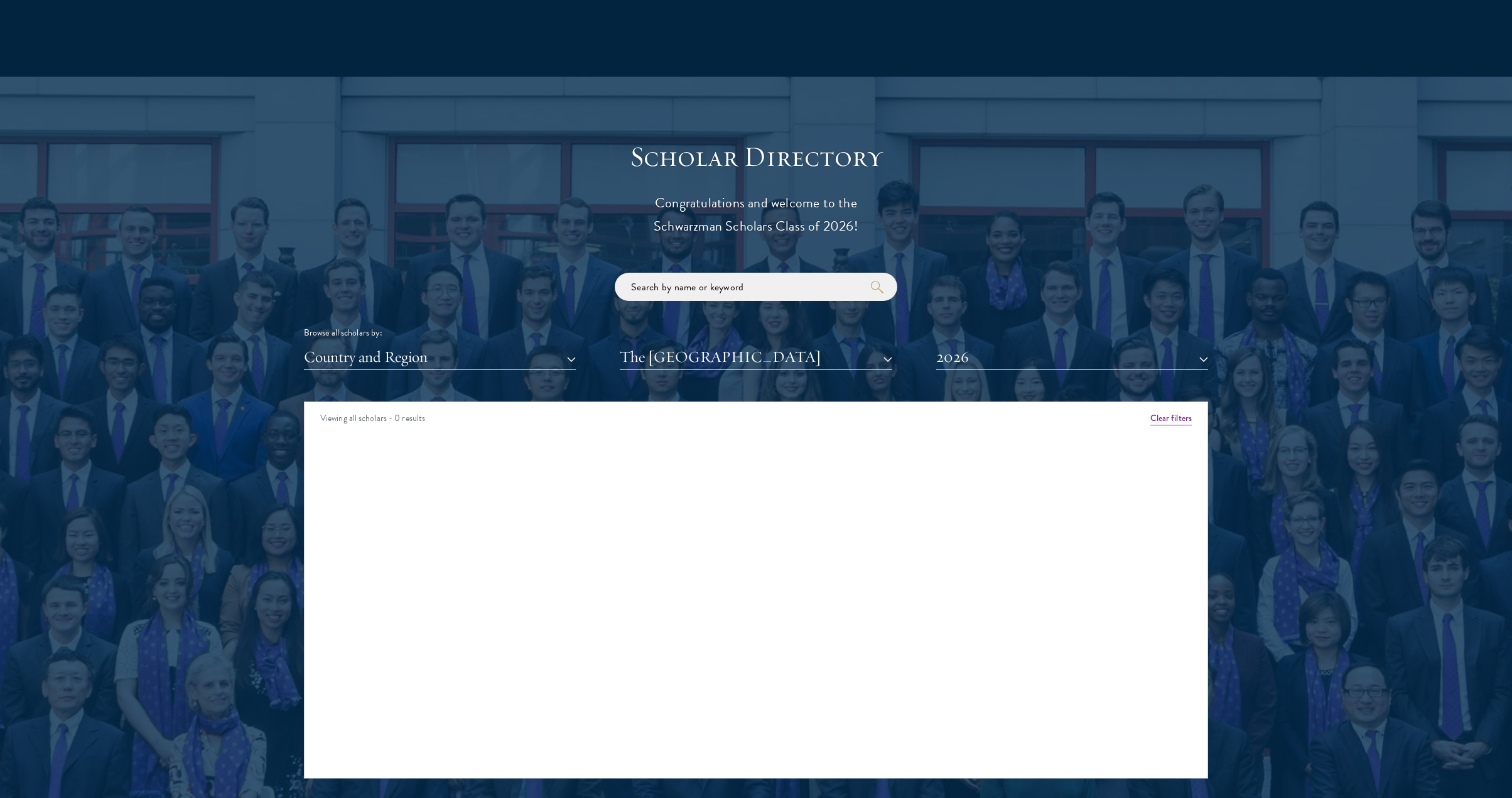
click at [746, 354] on button "The [GEOGRAPHIC_DATA]" at bounding box center [756, 356] width 272 height 25
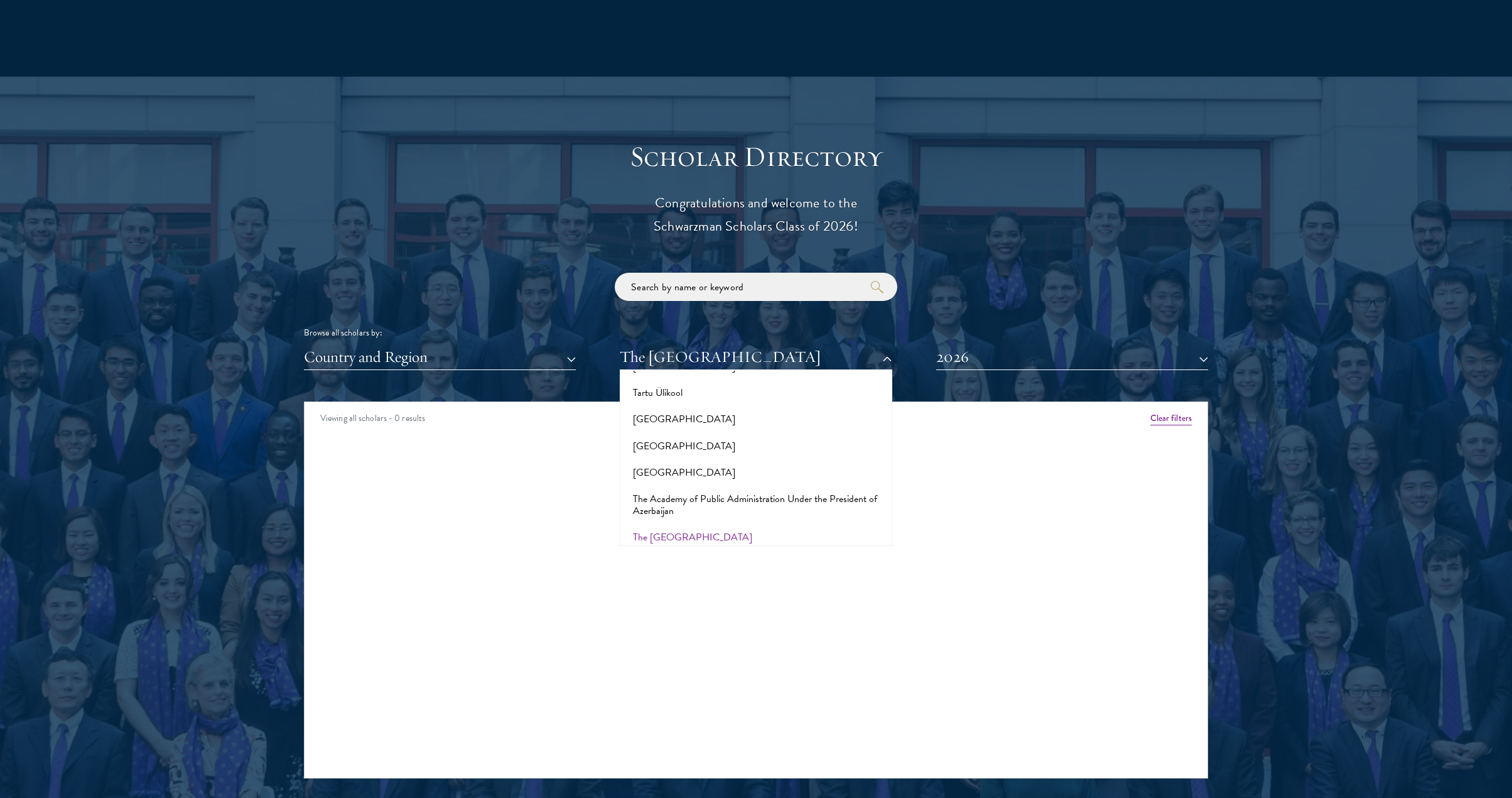
scroll to position [7647, 0]
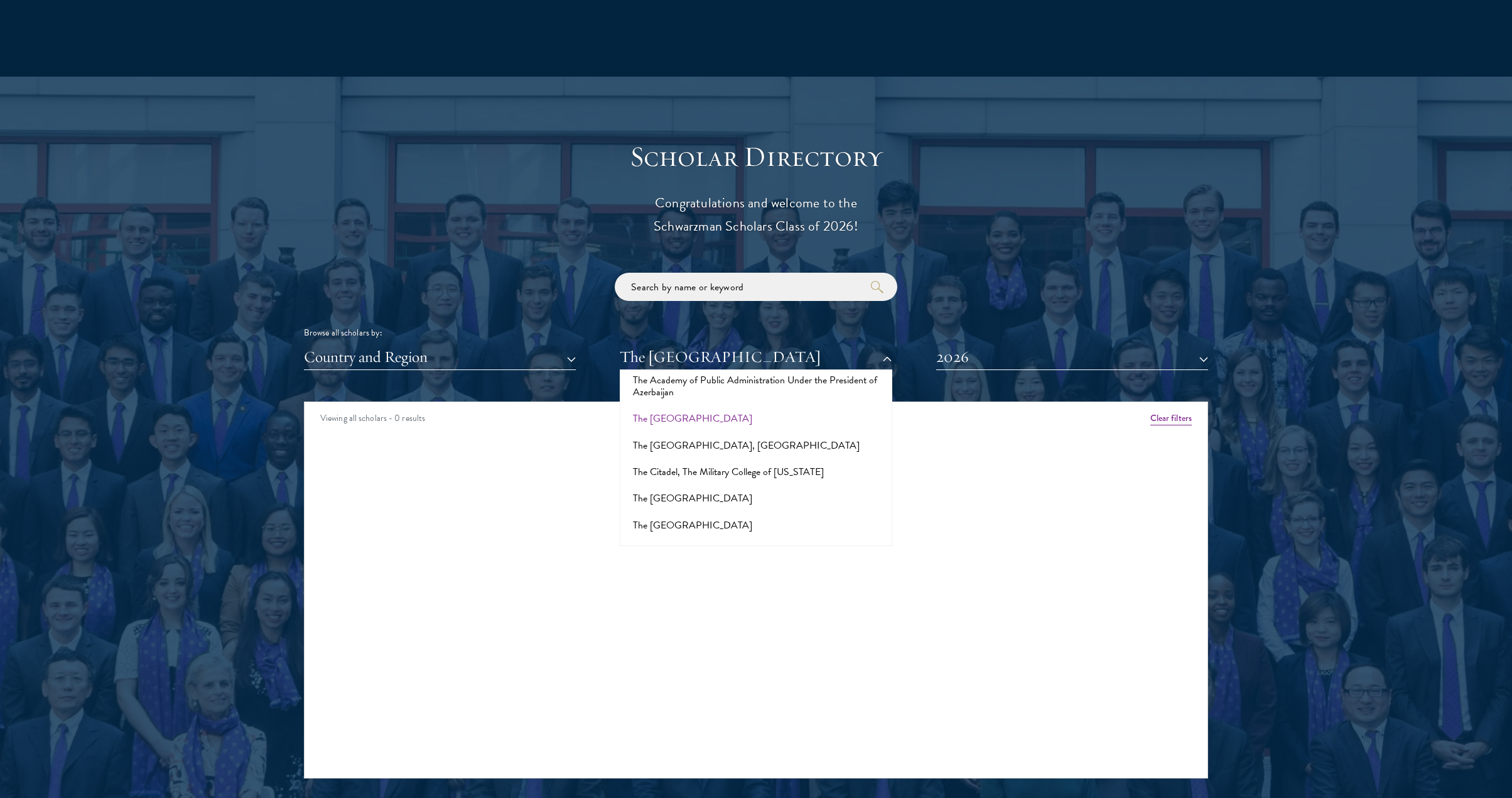
click at [731, 618] on button "The [GEOGRAPHIC_DATA]" at bounding box center [755, 631] width 265 height 26
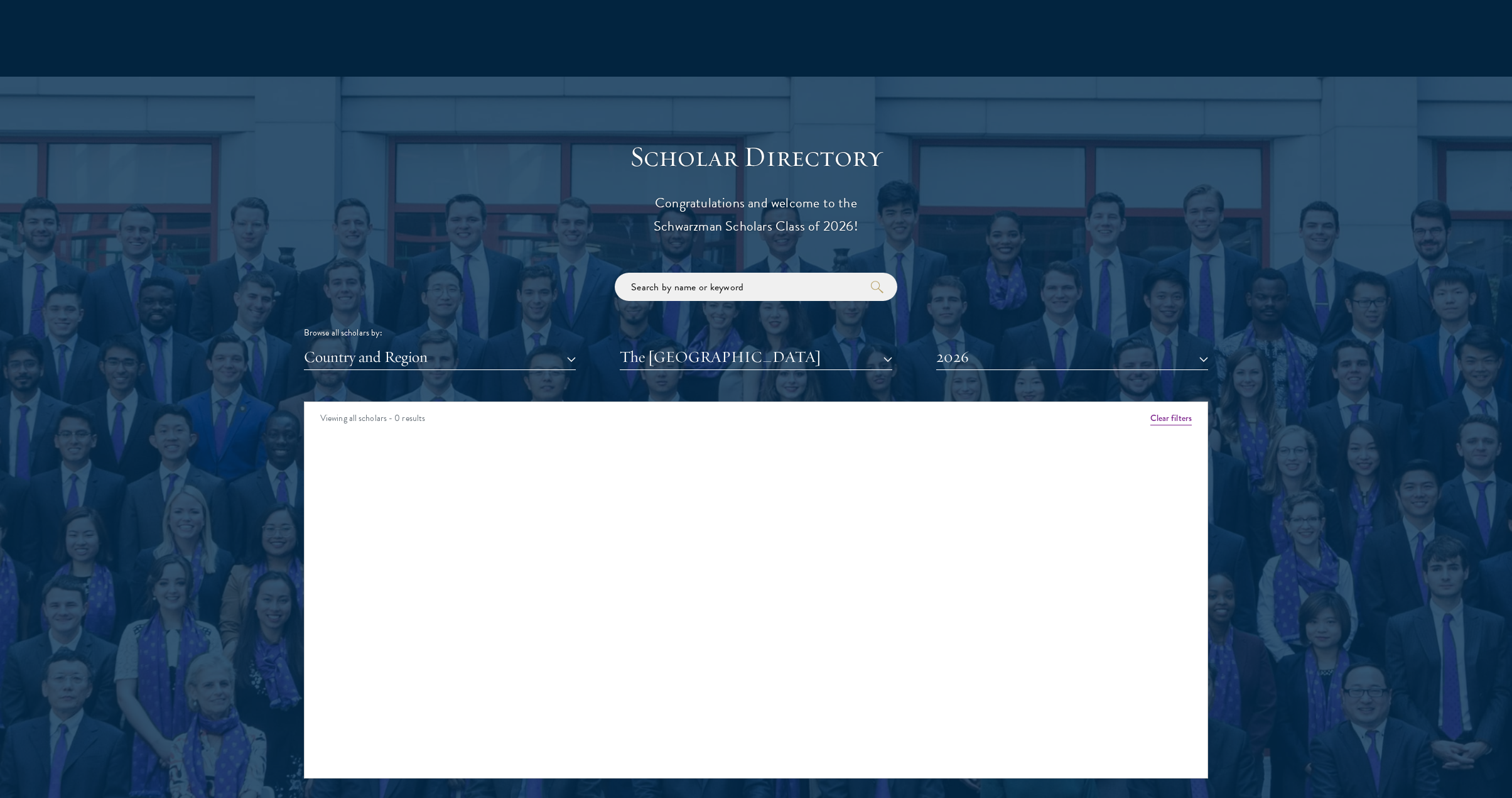
click at [699, 459] on div "Amber Class of [DATE] - [DATE] [GEOGRAPHIC_DATA] - [GEOGRAPHIC_DATA] View Bio C…" at bounding box center [756, 451] width 903 height 29
click at [1014, 352] on button "2026" at bounding box center [1072, 356] width 272 height 25
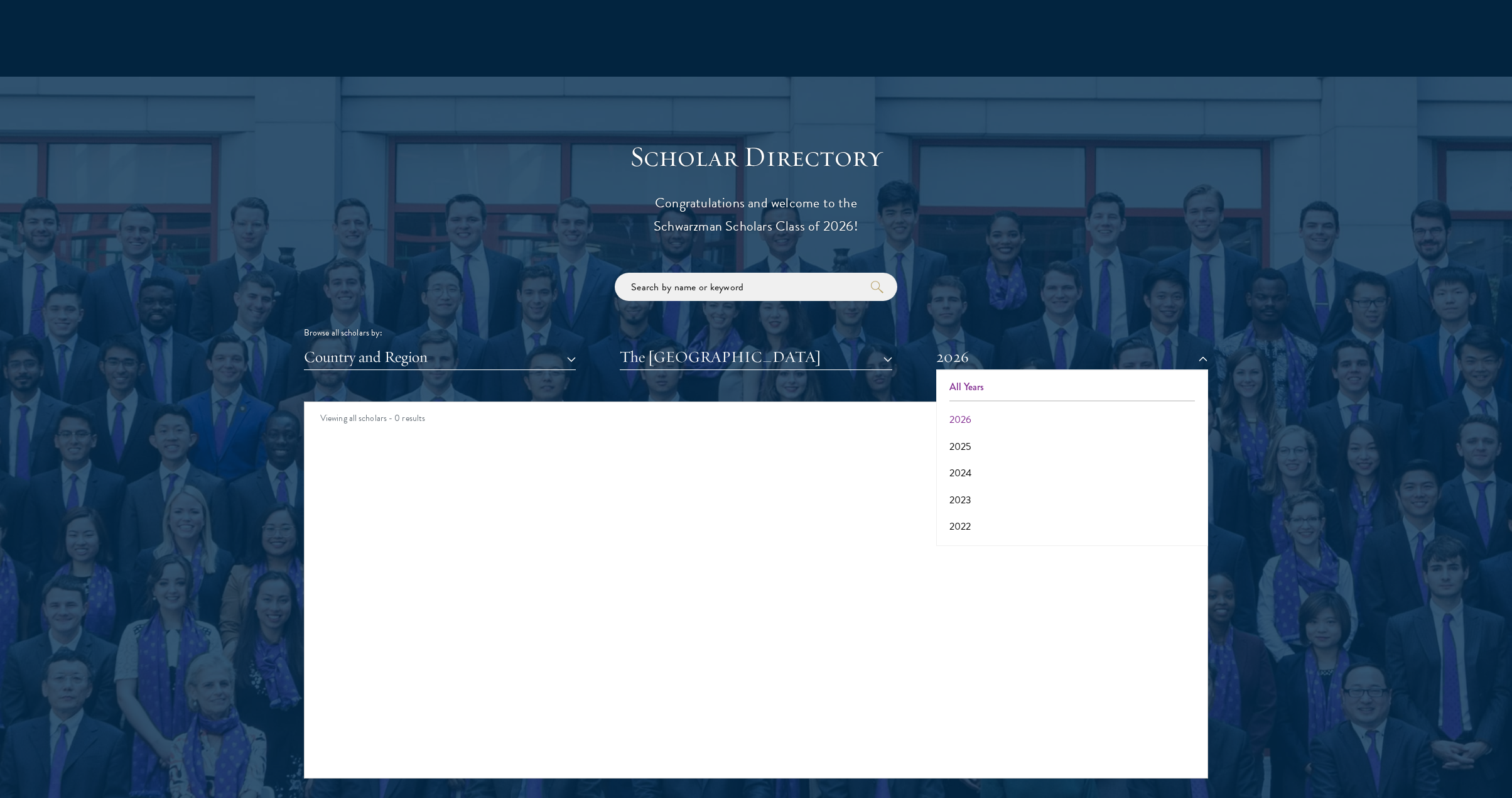
click at [992, 382] on button "All Years" at bounding box center [1072, 387] width 265 height 26
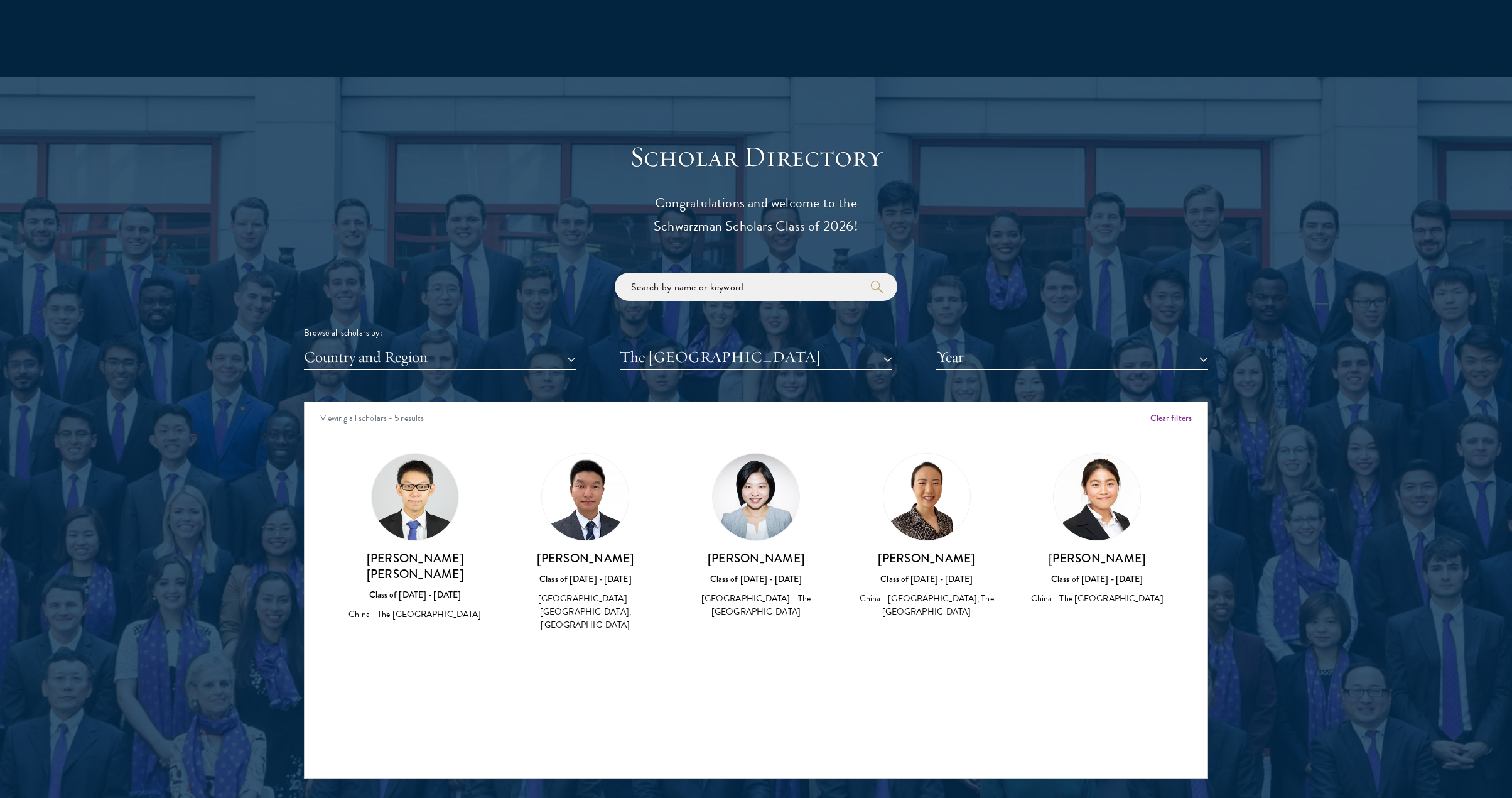
click at [772, 516] on img at bounding box center [756, 497] width 87 height 87
click at [739, 502] on img at bounding box center [756, 497] width 87 height 87
click at [618, 511] on img at bounding box center [586, 497] width 87 height 87
click at [545, 513] on div "Qinyu Hu Class of [DATE] - [DATE] [GEOGRAPHIC_DATA] - [GEOGRAPHIC_DATA], [GEOGR…" at bounding box center [586, 542] width 146 height 179
click at [582, 580] on div "Class of [DATE] - [DATE]" at bounding box center [586, 578] width 146 height 13
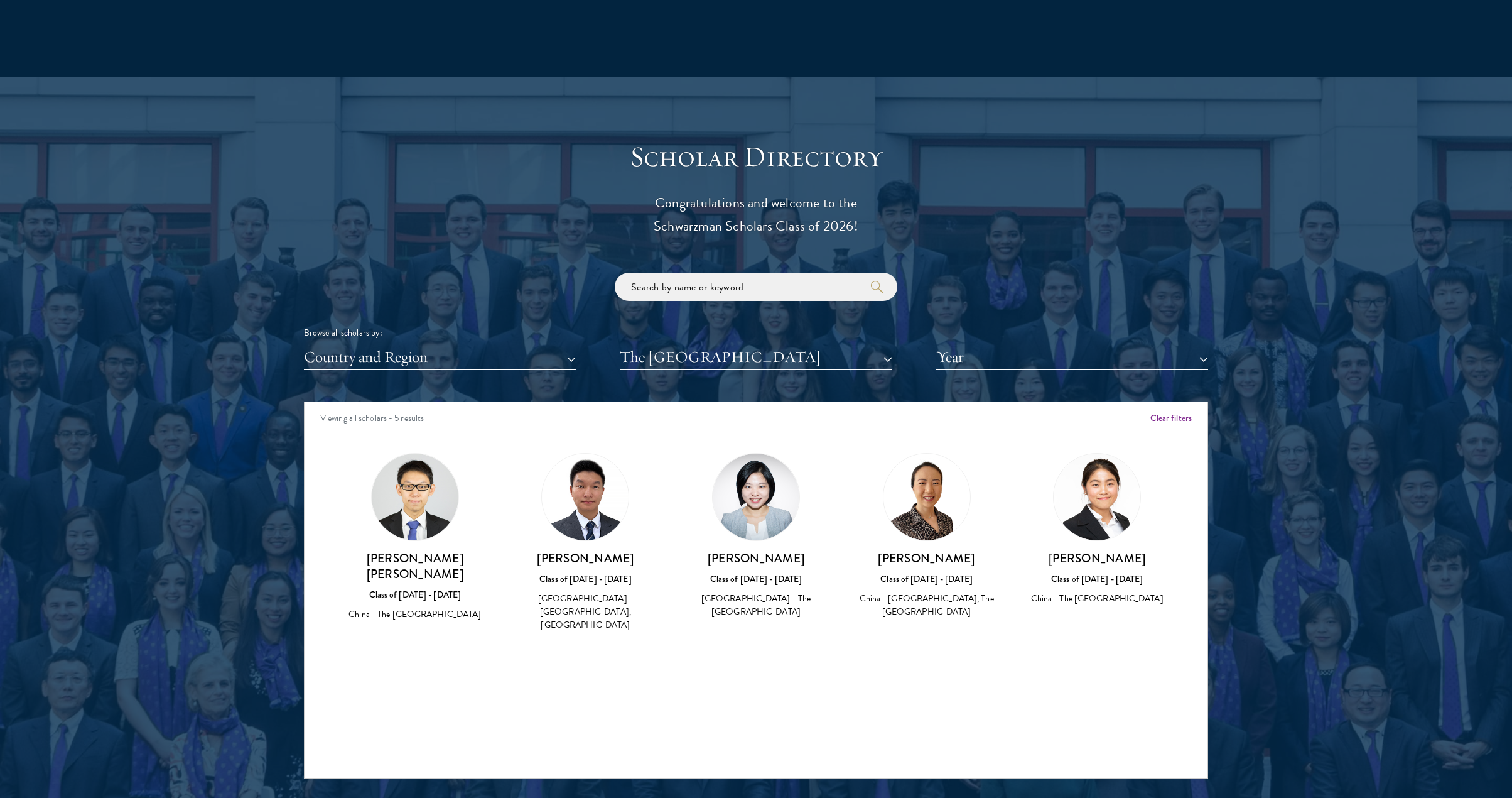
click at [441, 557] on h3 "[PERSON_NAME] [PERSON_NAME]" at bounding box center [415, 566] width 146 height 31
click at [749, 353] on button "The [GEOGRAPHIC_DATA]" at bounding box center [756, 356] width 272 height 25
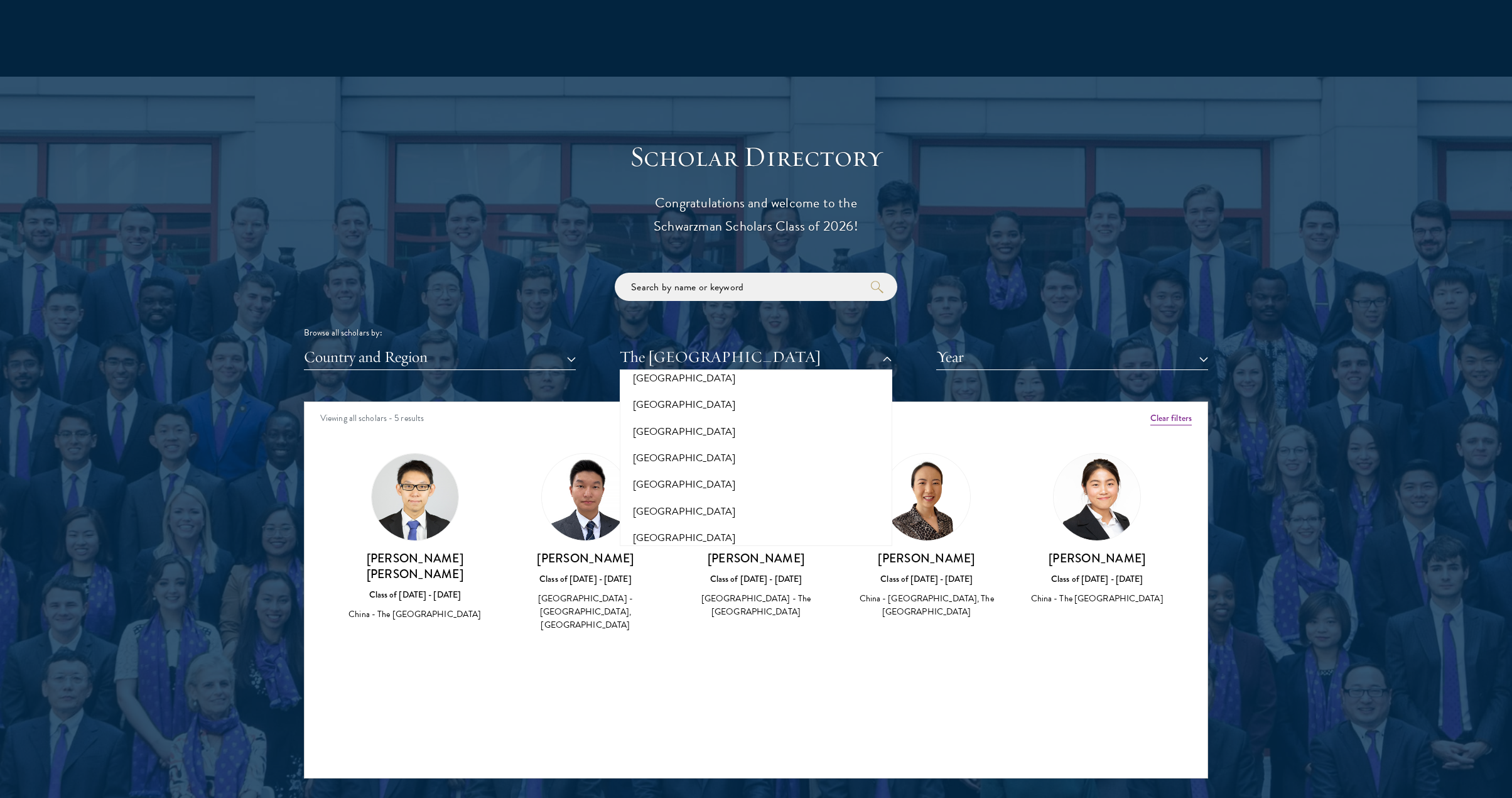
scroll to position [9029, 0]
click at [725, 762] on button "[GEOGRAPHIC_DATA]" at bounding box center [755, 775] width 265 height 26
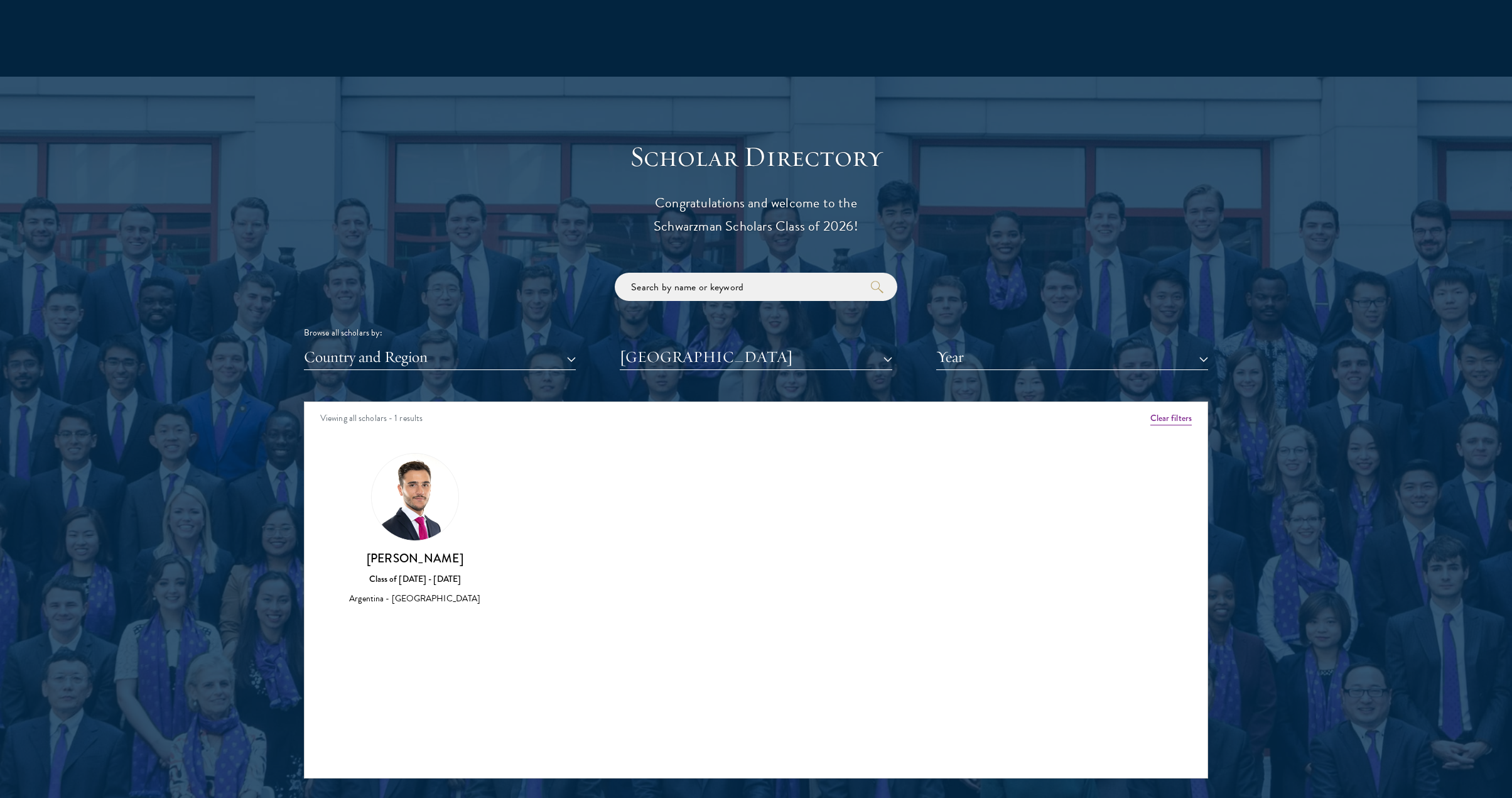
click at [726, 356] on button "[GEOGRAPHIC_DATA]" at bounding box center [756, 356] width 272 height 25
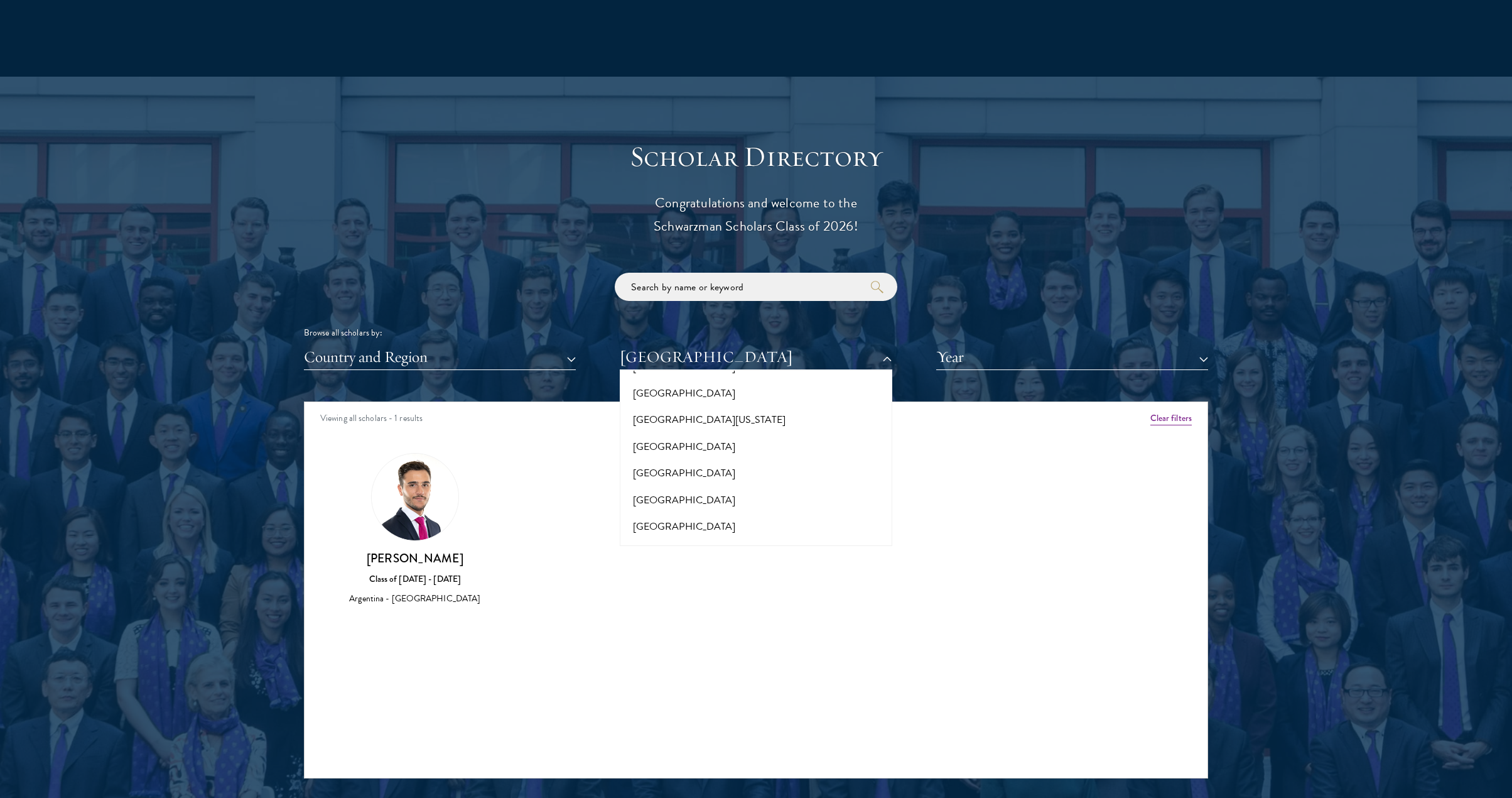
scroll to position [11053, 0]
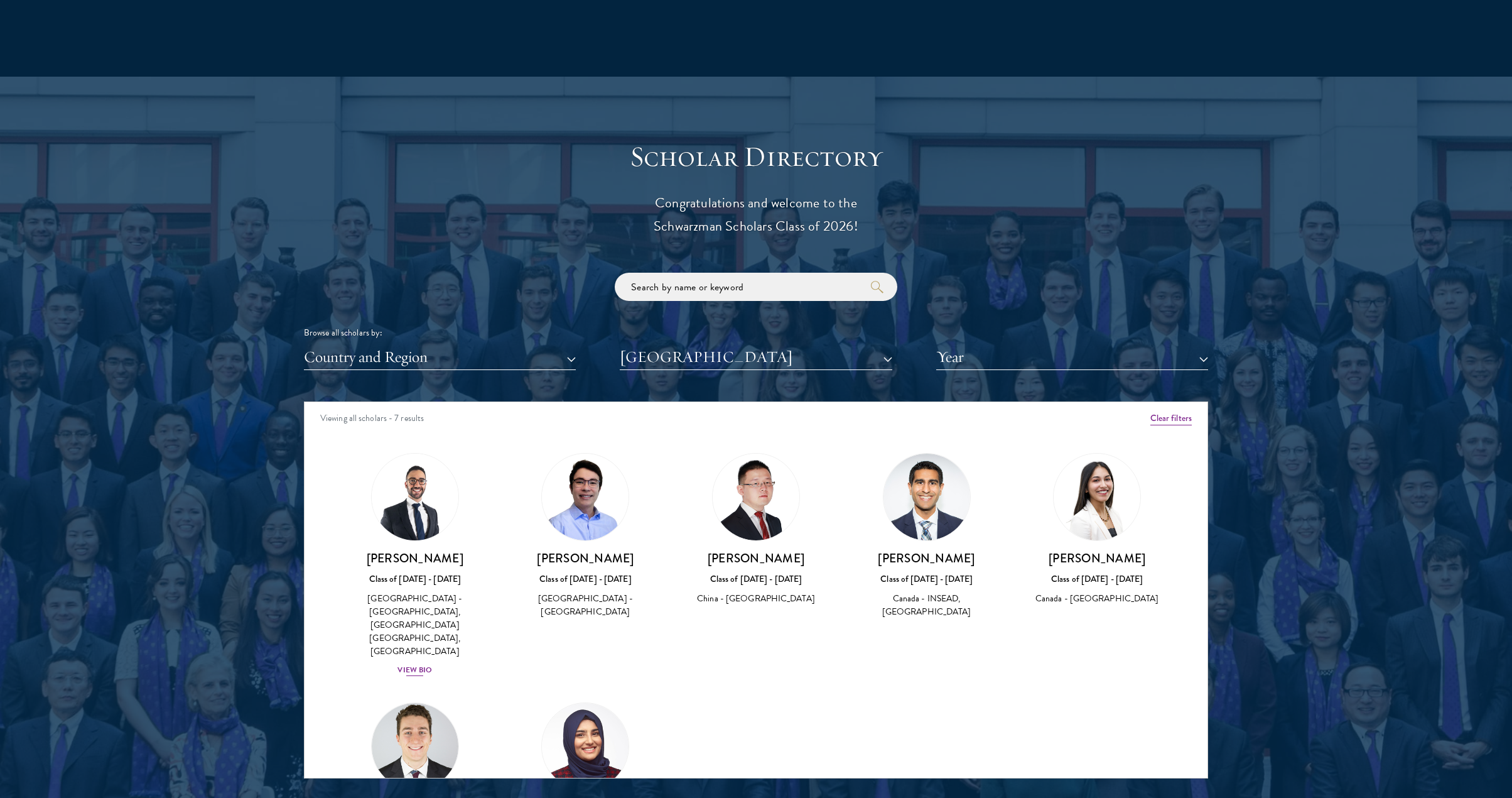
click at [416, 542] on link "[PERSON_NAME] Class of [DATE] - [DATE] [GEOGRAPHIC_DATA] - [GEOGRAPHIC_DATA], […" at bounding box center [415, 565] width 146 height 224
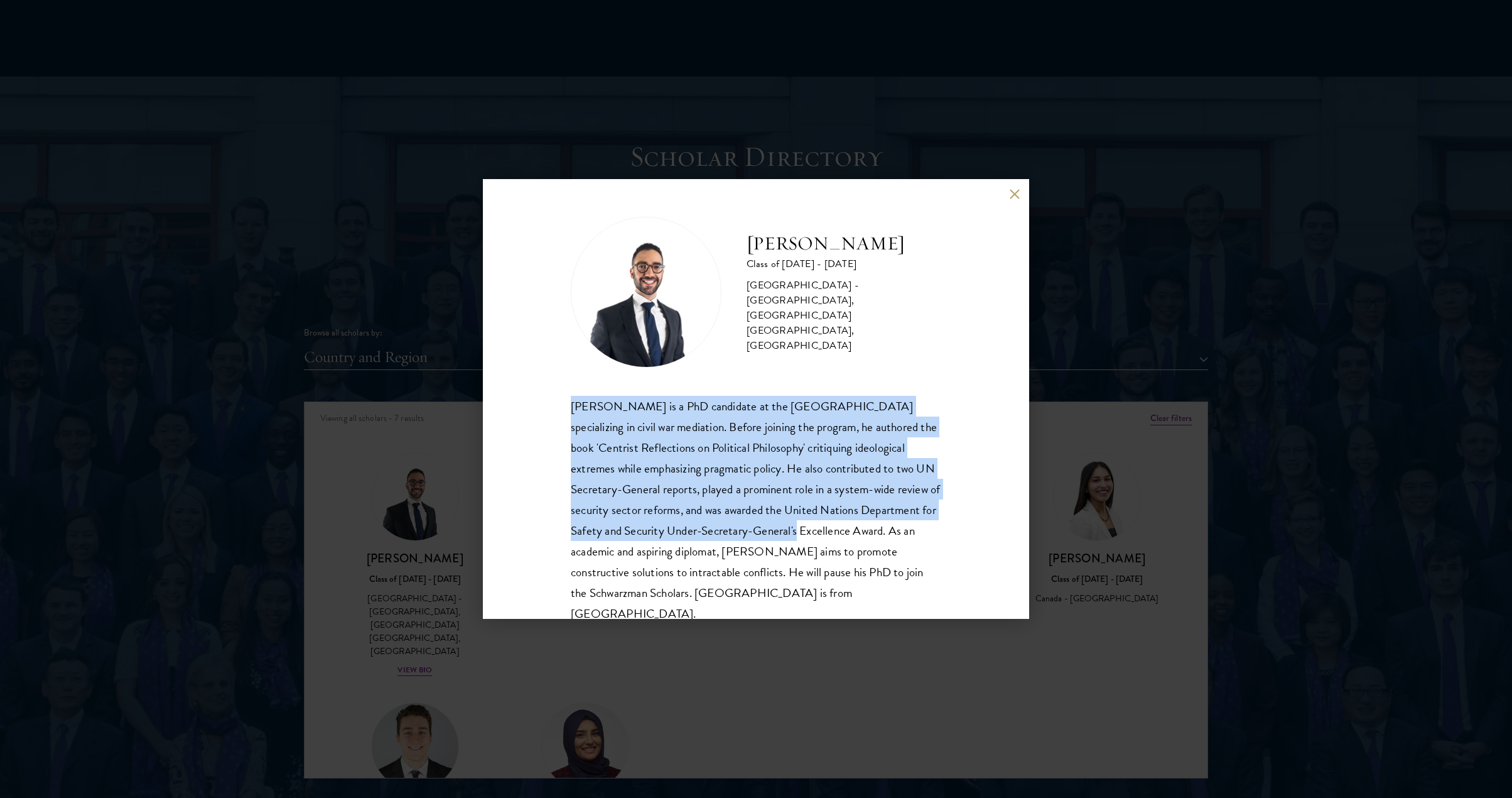
drag, startPoint x: 636, startPoint y: 386, endPoint x: 866, endPoint y: 540, distance: 276.8
click at [856, 534] on div "[PERSON_NAME] Class of [DATE] - [DATE] [GEOGRAPHIC_DATA] - [GEOGRAPHIC_DATA], […" at bounding box center [756, 421] width 370 height 408
click at [876, 541] on div "[PERSON_NAME] is a PhD candidate at the [GEOGRAPHIC_DATA] specializing in civil…" at bounding box center [756, 510] width 370 height 229
drag, startPoint x: 754, startPoint y: 419, endPoint x: 908, endPoint y: 532, distance: 191.0
click at [906, 528] on div "[PERSON_NAME] is a PhD candidate at the [GEOGRAPHIC_DATA] specializing in civil…" at bounding box center [756, 510] width 370 height 229
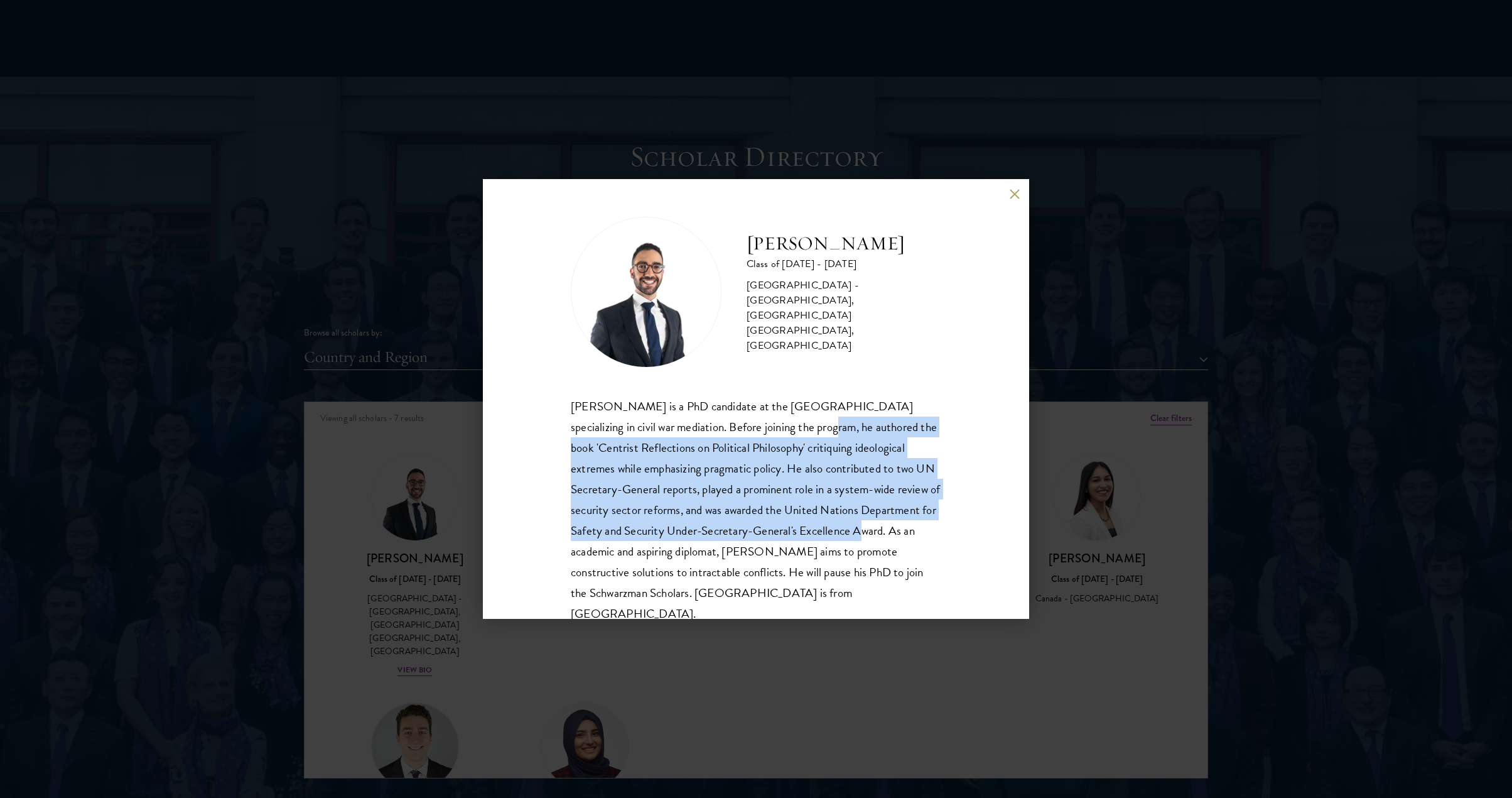
click at [908, 532] on div "[PERSON_NAME] is a PhD candidate at the [GEOGRAPHIC_DATA] specializing in civil…" at bounding box center [756, 510] width 370 height 229
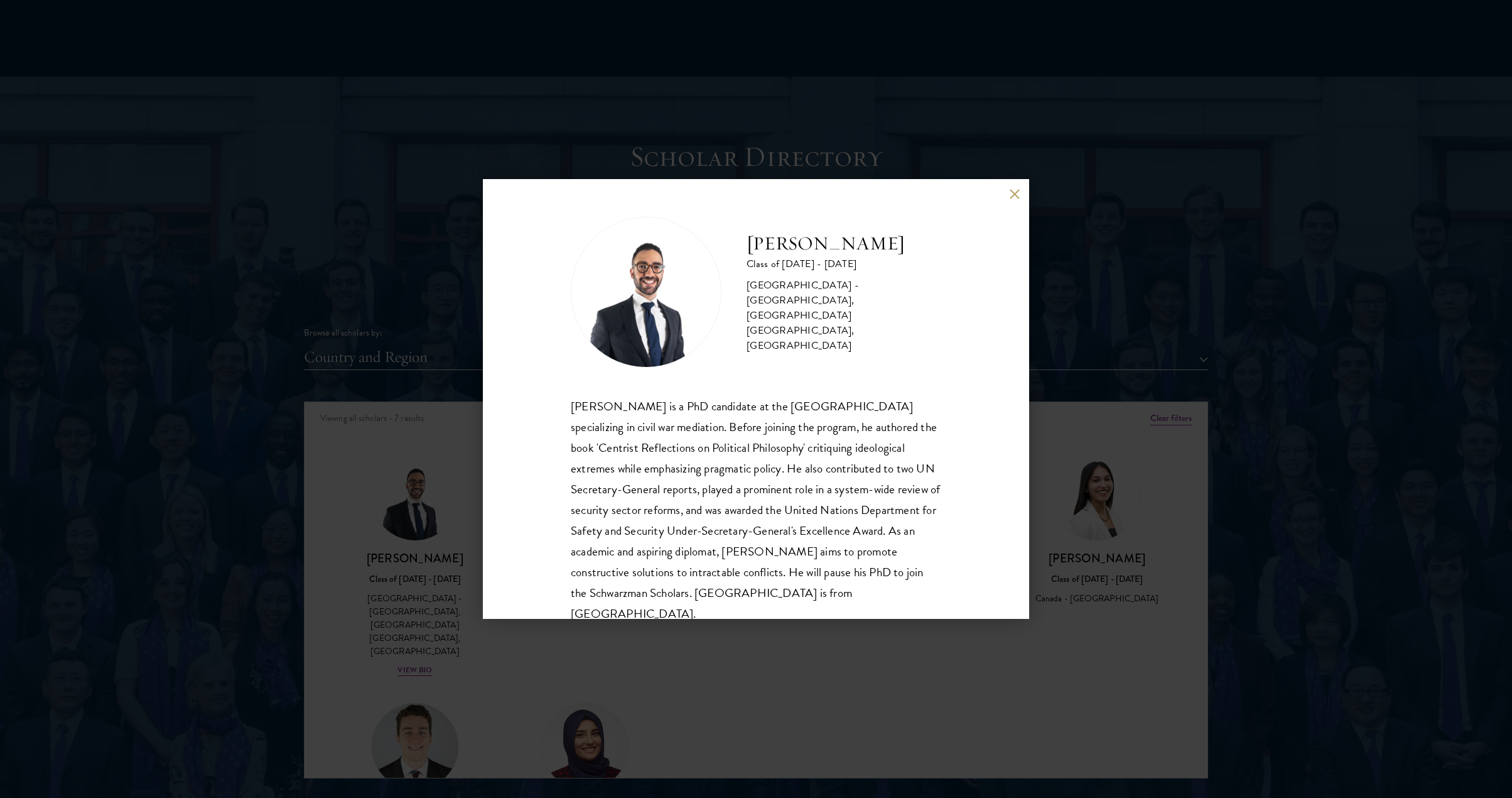
scroll to position [1342, 0]
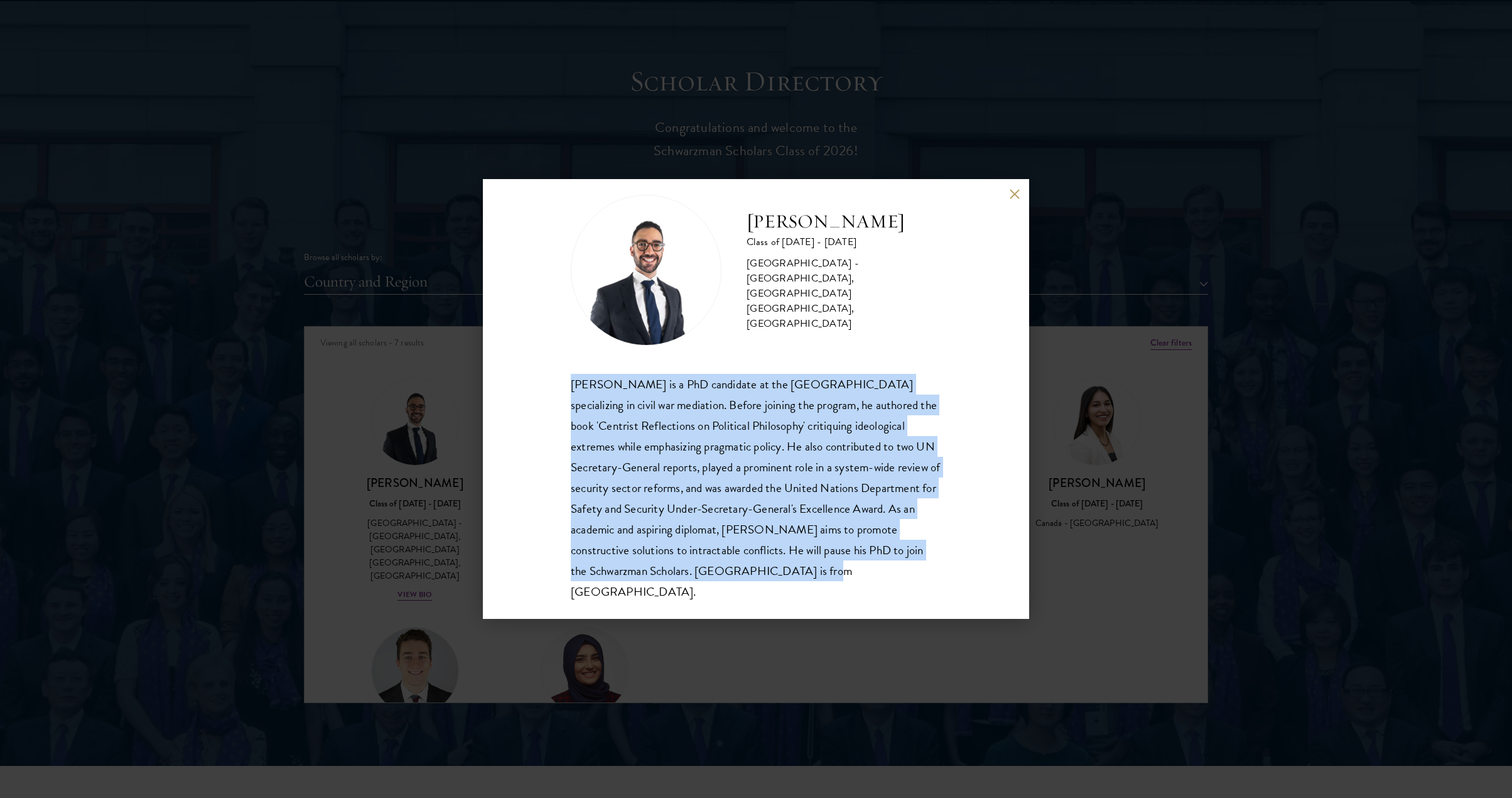
drag, startPoint x: 630, startPoint y: 370, endPoint x: 849, endPoint y: 578, distance: 302.0
click at [855, 581] on div "[PERSON_NAME] Class of [DATE] - [DATE] [GEOGRAPHIC_DATA] - [GEOGRAPHIC_DATA], […" at bounding box center [756, 399] width 546 height 440
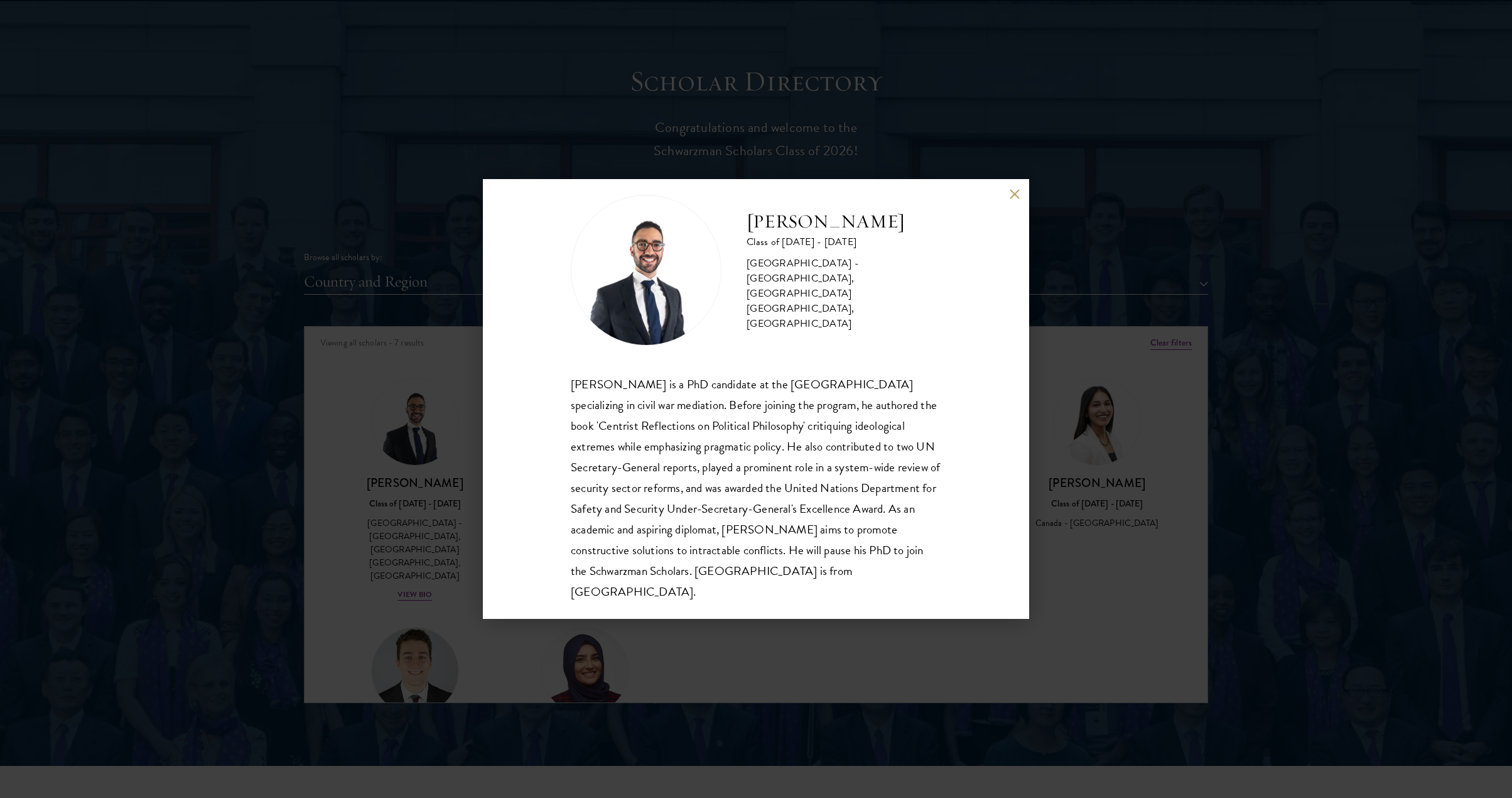
click at [836, 571] on div "[PERSON_NAME] is a PhD candidate at the [GEOGRAPHIC_DATA] specializing in civil…" at bounding box center [756, 487] width 370 height 229
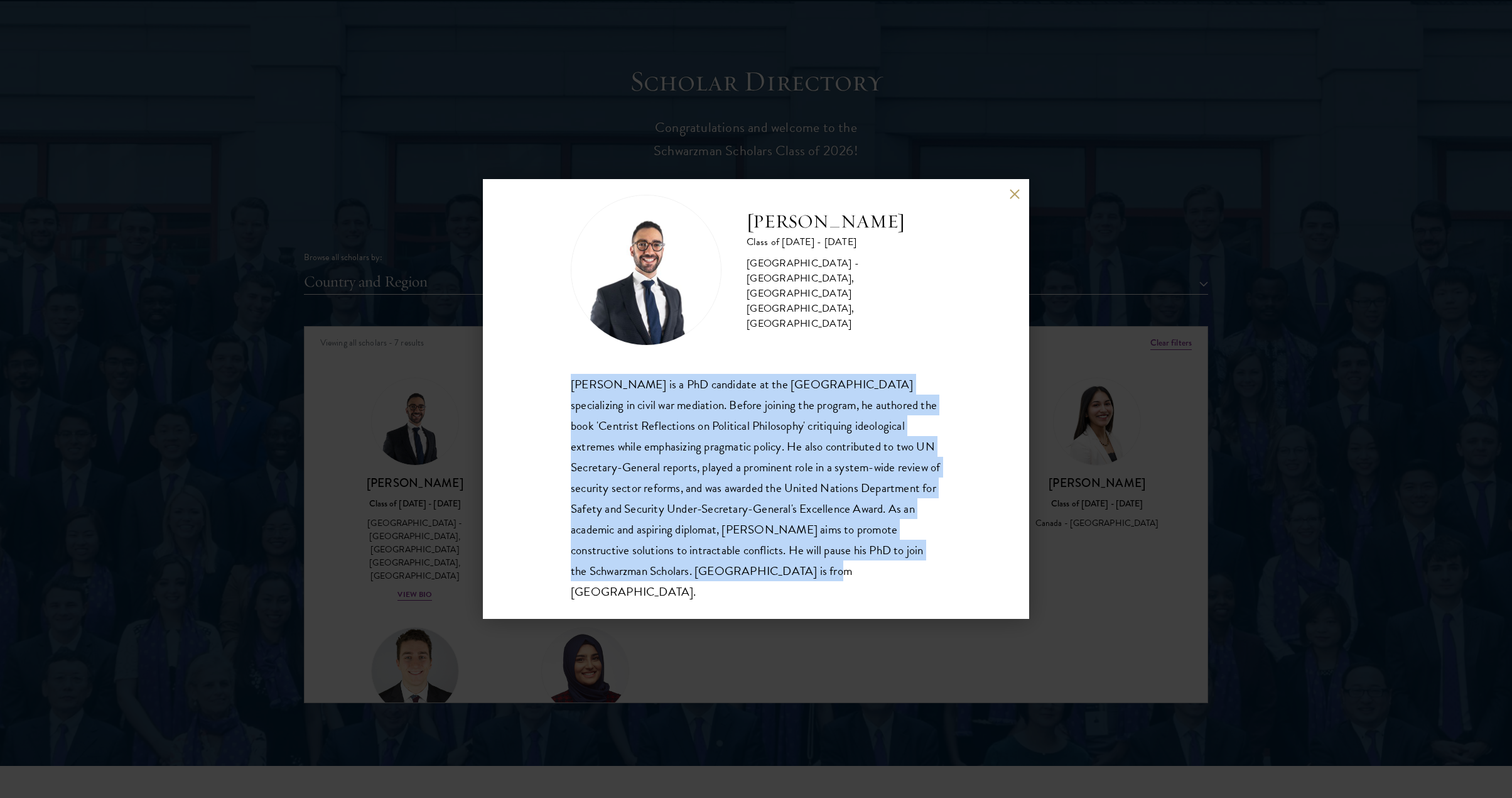
drag, startPoint x: 817, startPoint y: 558, endPoint x: 559, endPoint y: 365, distance: 322.2
click at [559, 365] on div "[PERSON_NAME] Class of [DATE] - [DATE] [GEOGRAPHIC_DATA] - [GEOGRAPHIC_DATA], […" at bounding box center [756, 399] width 546 height 440
click at [545, 374] on div "[PERSON_NAME] Class of [DATE] - [DATE] [GEOGRAPHIC_DATA] - [GEOGRAPHIC_DATA], […" at bounding box center [756, 399] width 546 height 440
drag, startPoint x: 553, startPoint y: 375, endPoint x: 909, endPoint y: 585, distance: 413.3
click at [909, 585] on div "[PERSON_NAME] Class of [DATE] - [DATE] [GEOGRAPHIC_DATA] - [GEOGRAPHIC_DATA], […" at bounding box center [756, 399] width 546 height 440
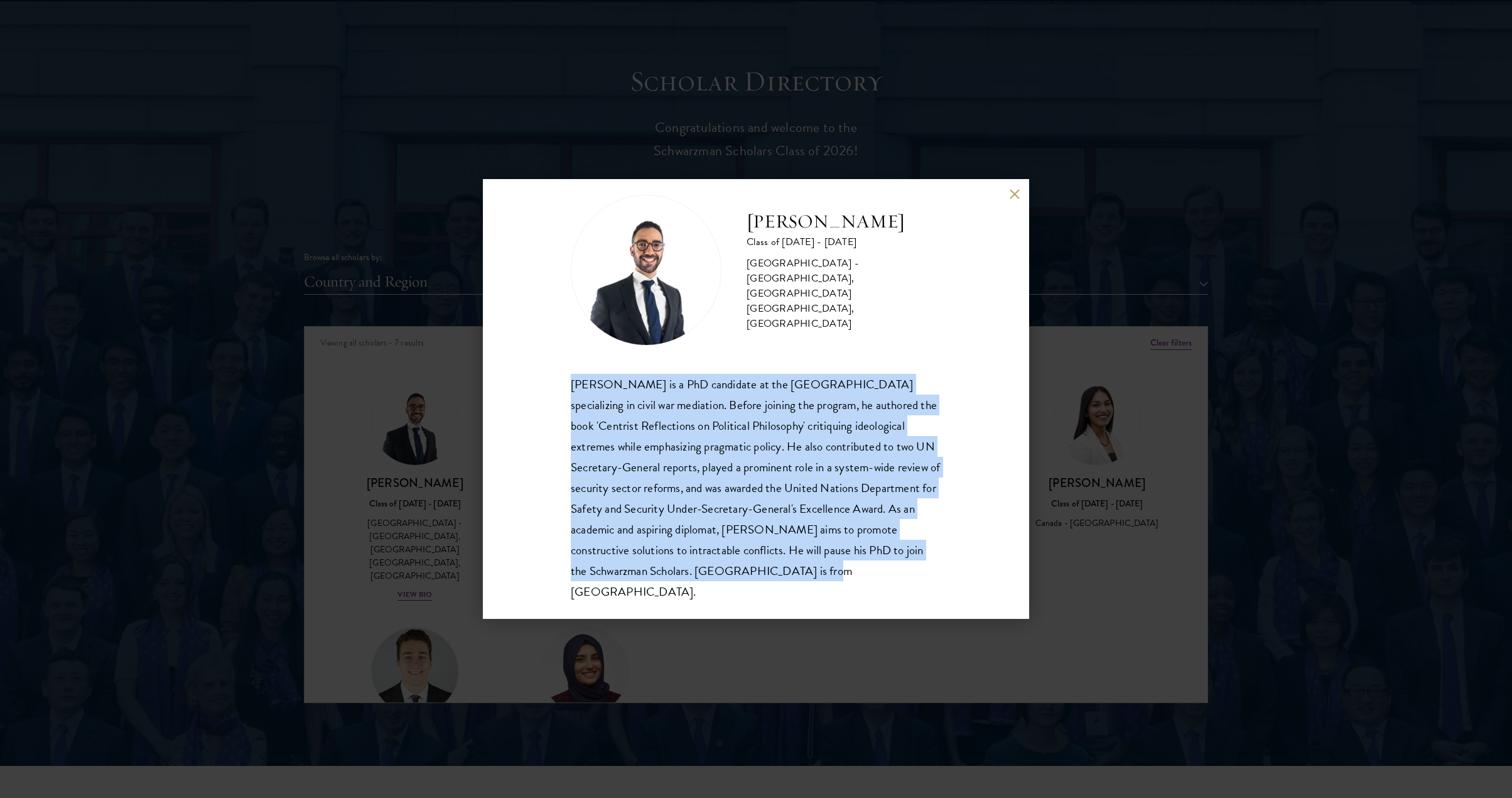
click at [908, 585] on div "[PERSON_NAME] Class of [DATE] - [DATE] [GEOGRAPHIC_DATA] - [GEOGRAPHIC_DATA], […" at bounding box center [756, 399] width 546 height 440
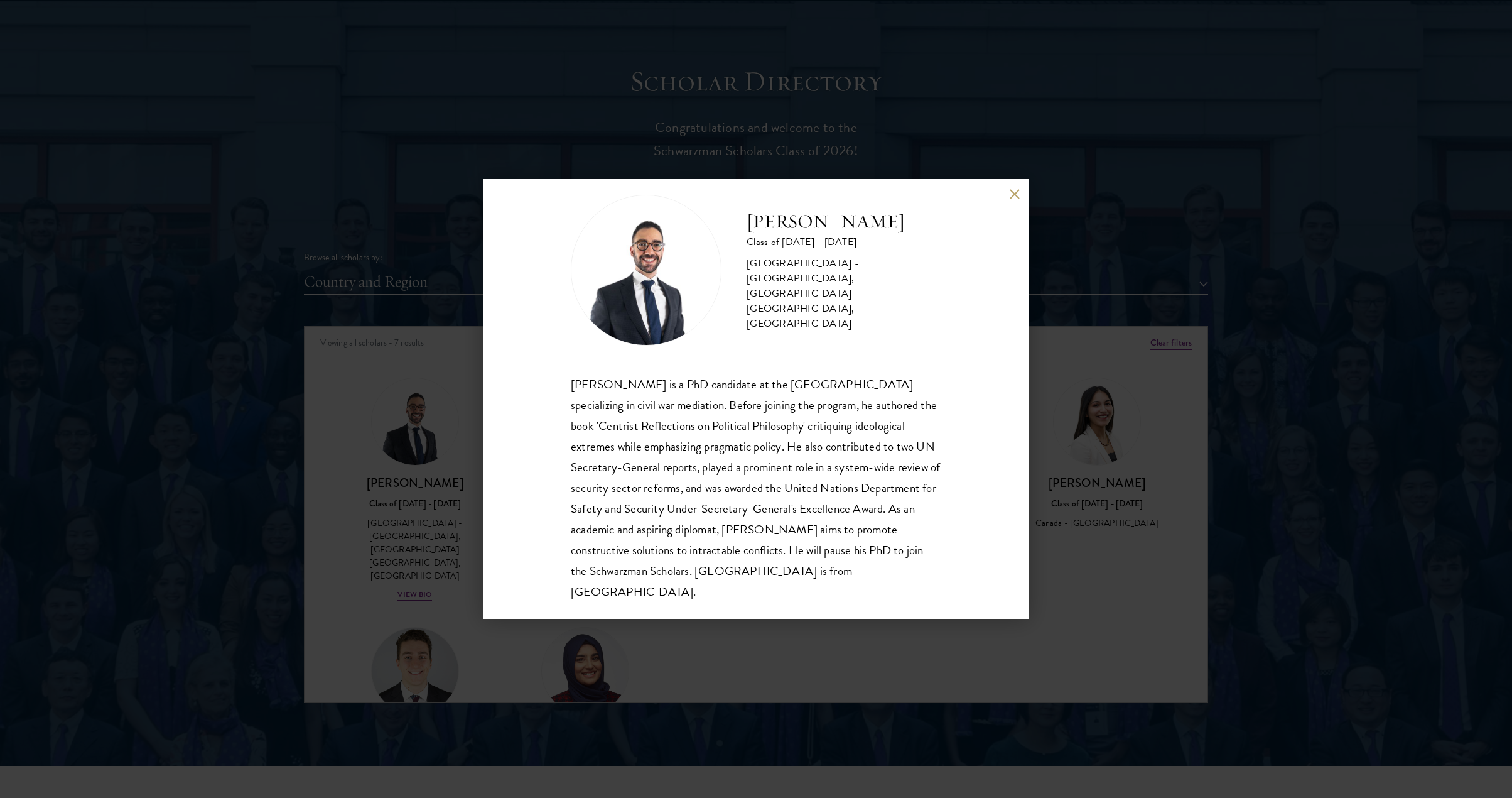
click at [1118, 593] on div "[PERSON_NAME] Class of [DATE] - [DATE] [GEOGRAPHIC_DATA] - [GEOGRAPHIC_DATA], […" at bounding box center [756, 399] width 1512 height 798
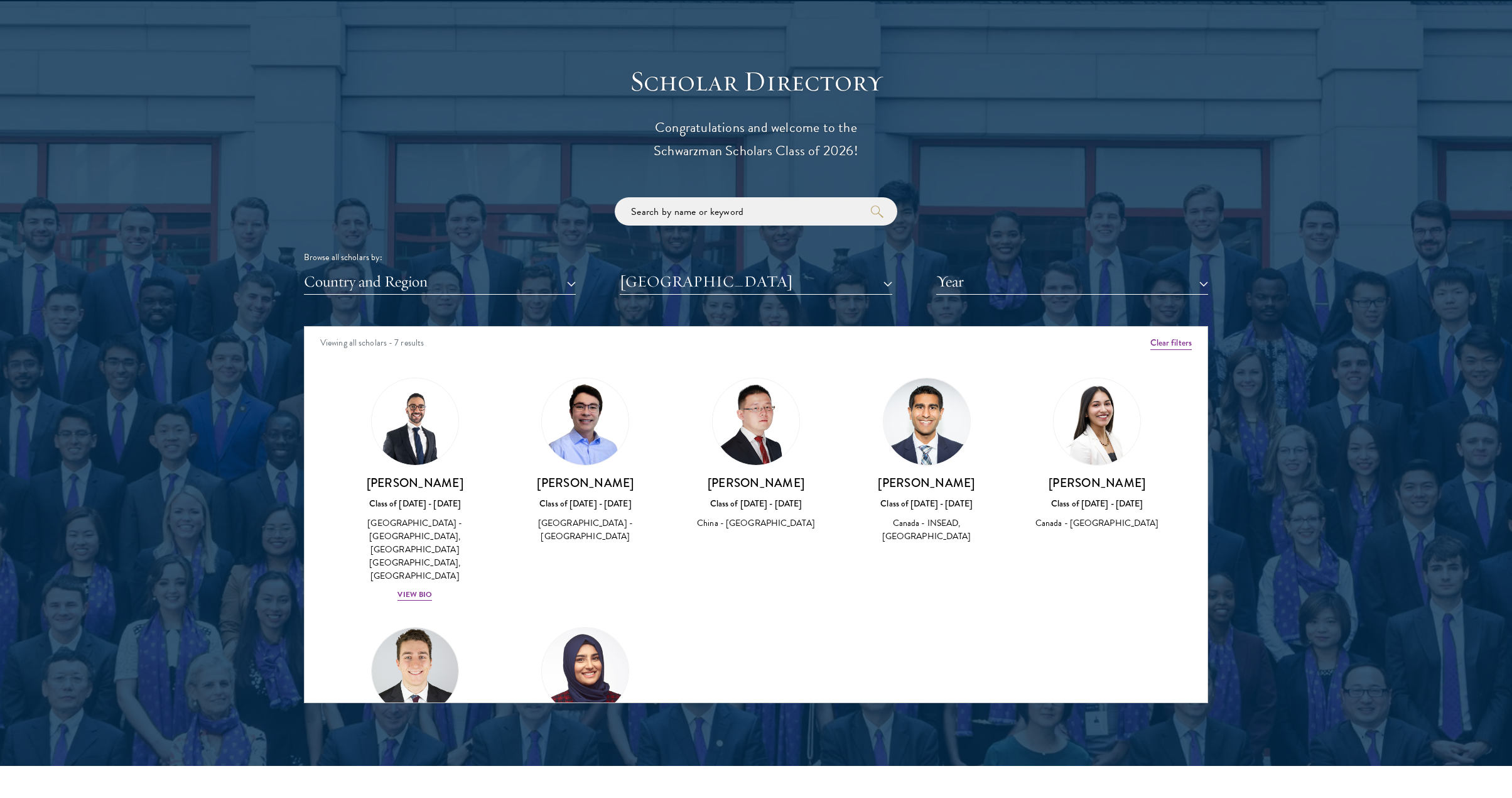
click at [588, 433] on img at bounding box center [586, 422] width 87 height 87
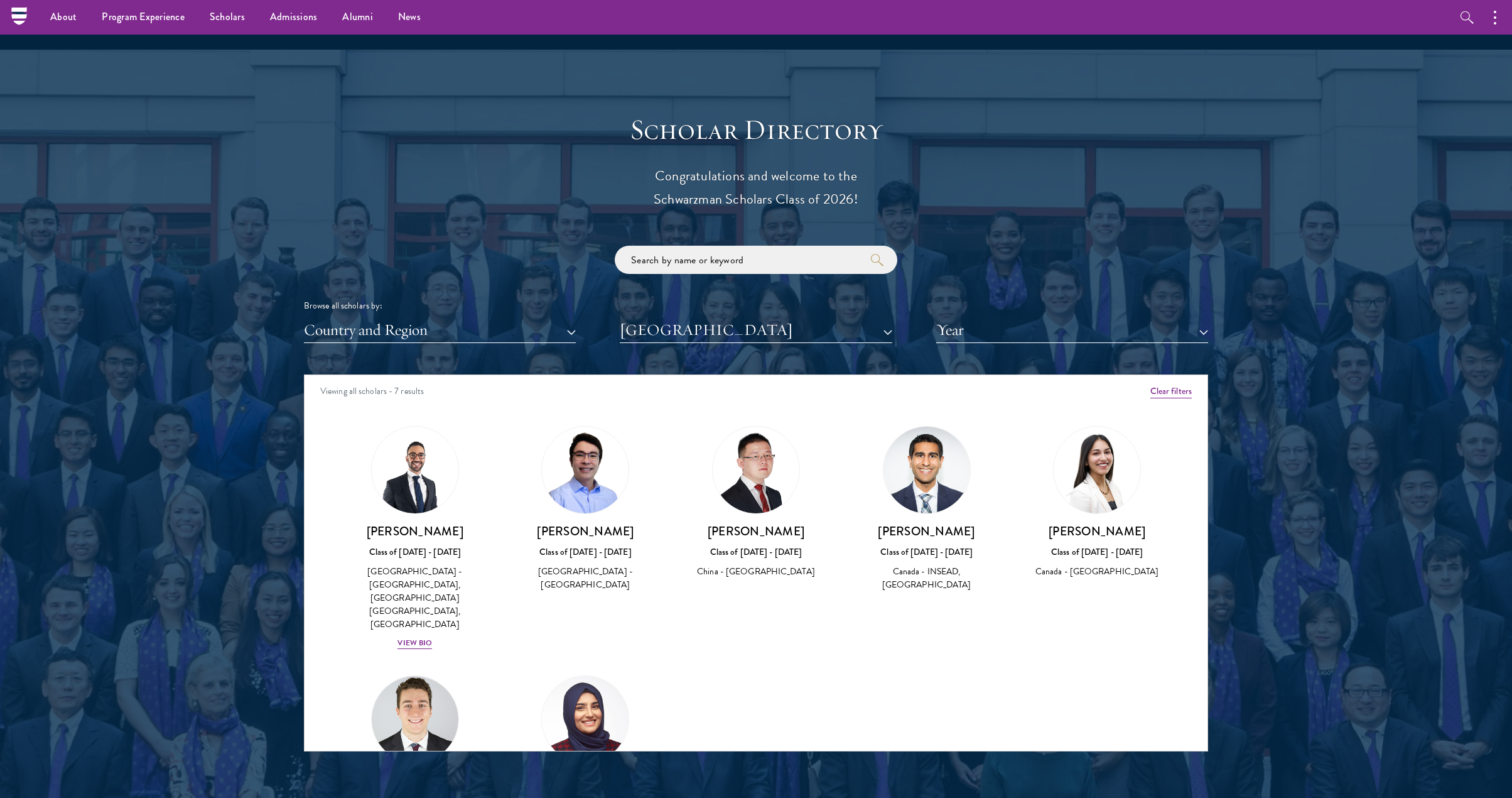
scroll to position [1218, 0]
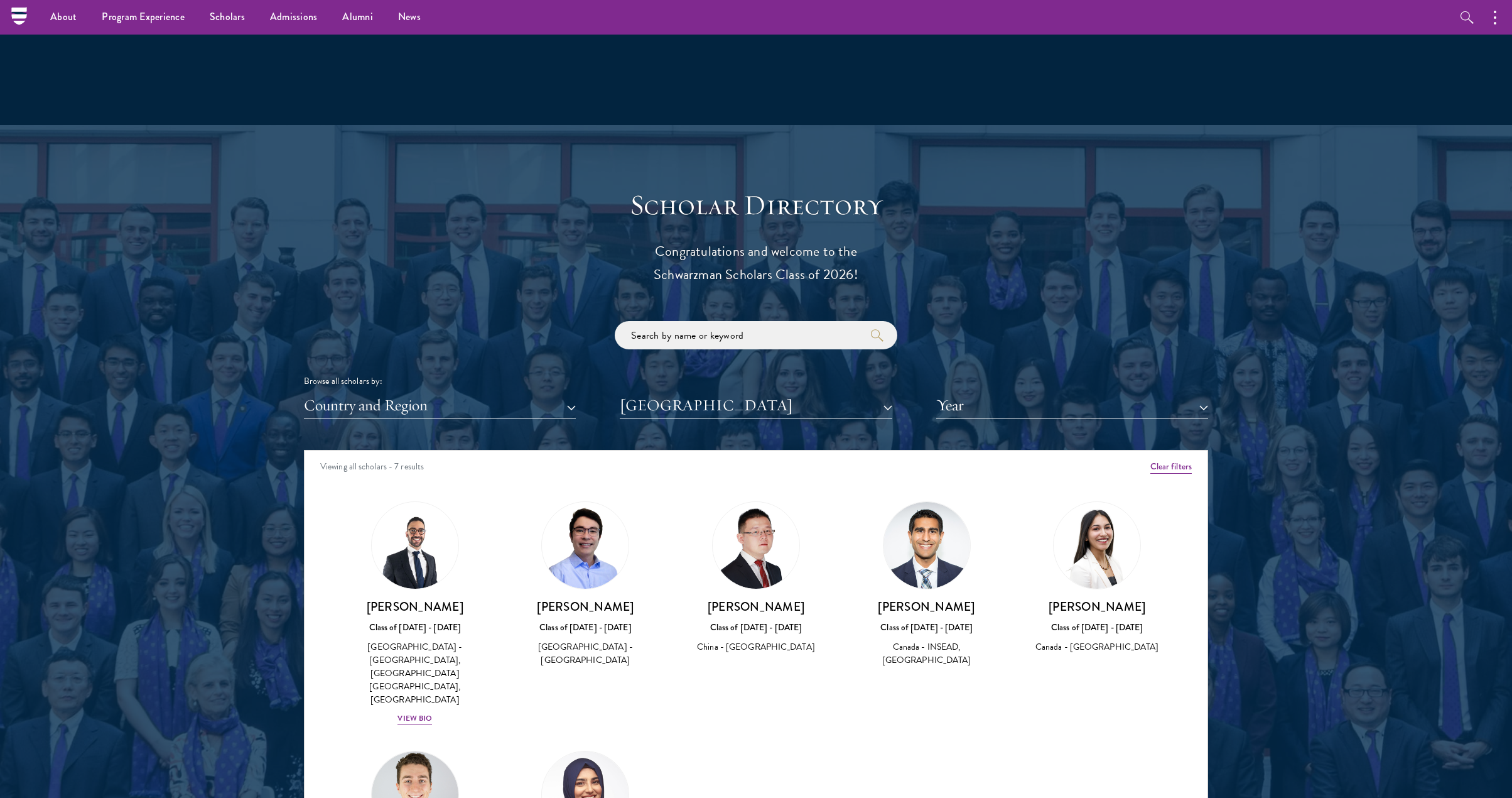
click at [788, 407] on button "[GEOGRAPHIC_DATA]" at bounding box center [756, 405] width 272 height 25
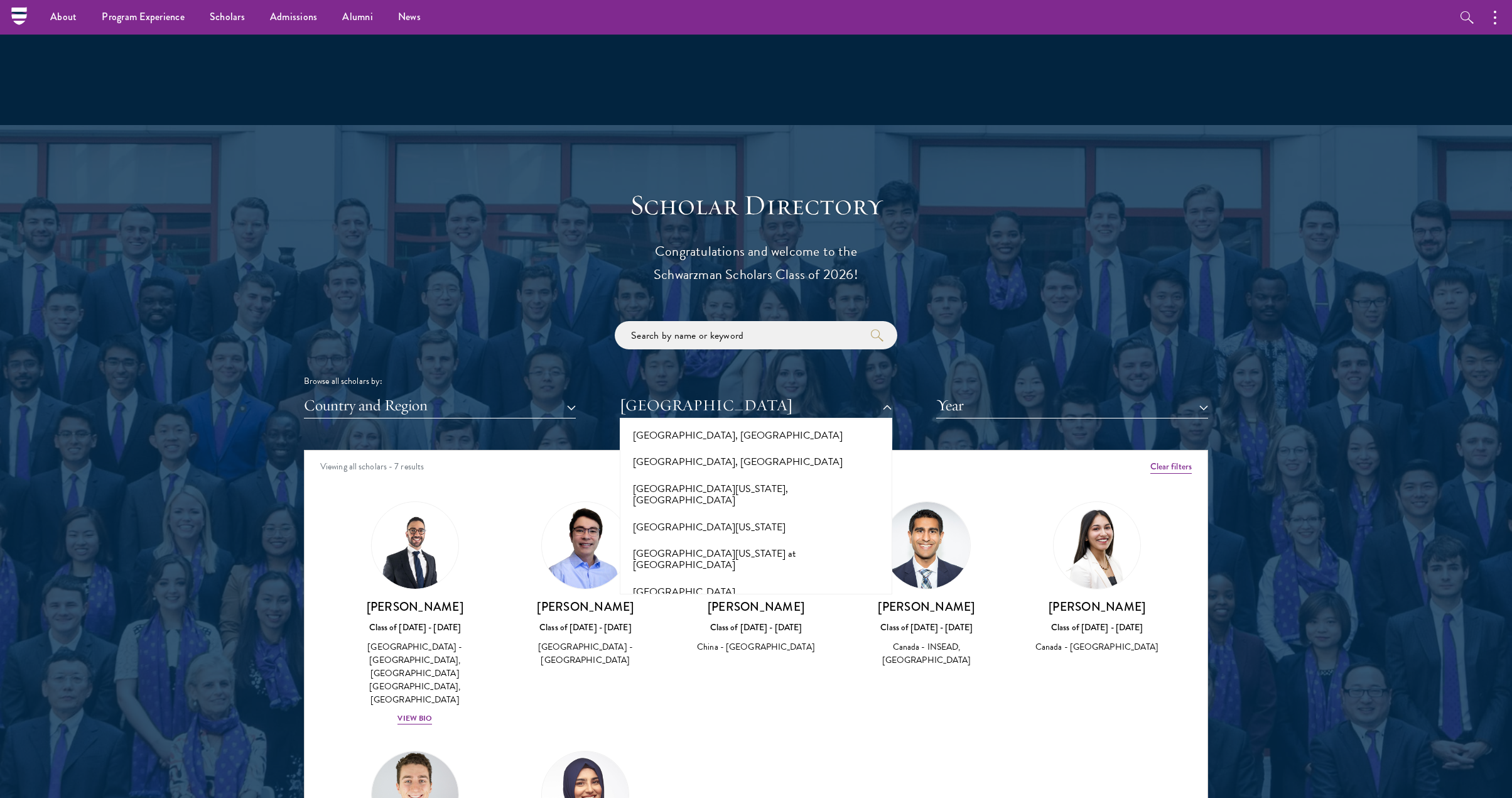
scroll to position [11387, 0]
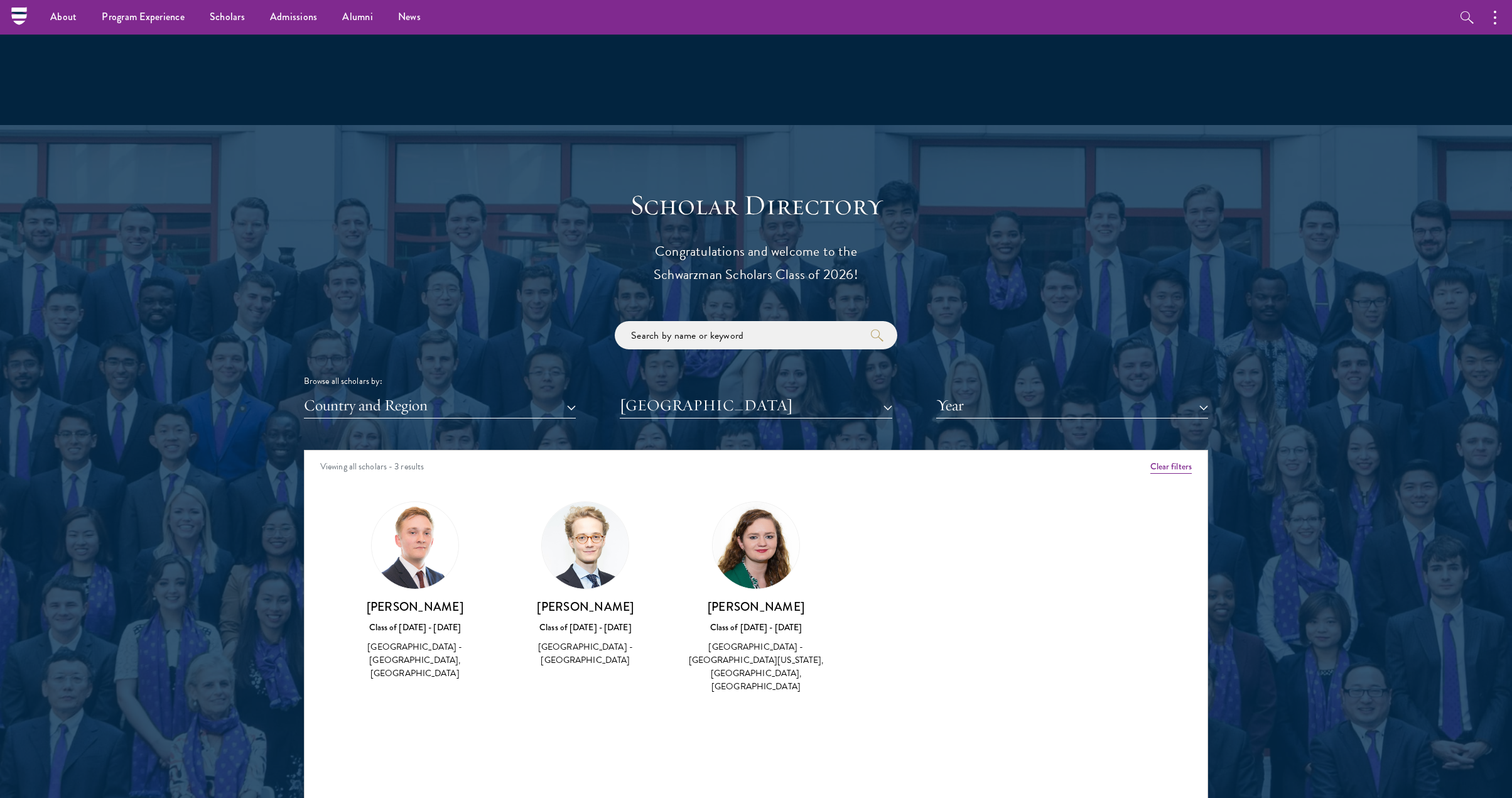
click at [734, 410] on button "[GEOGRAPHIC_DATA]" at bounding box center [756, 405] width 272 height 25
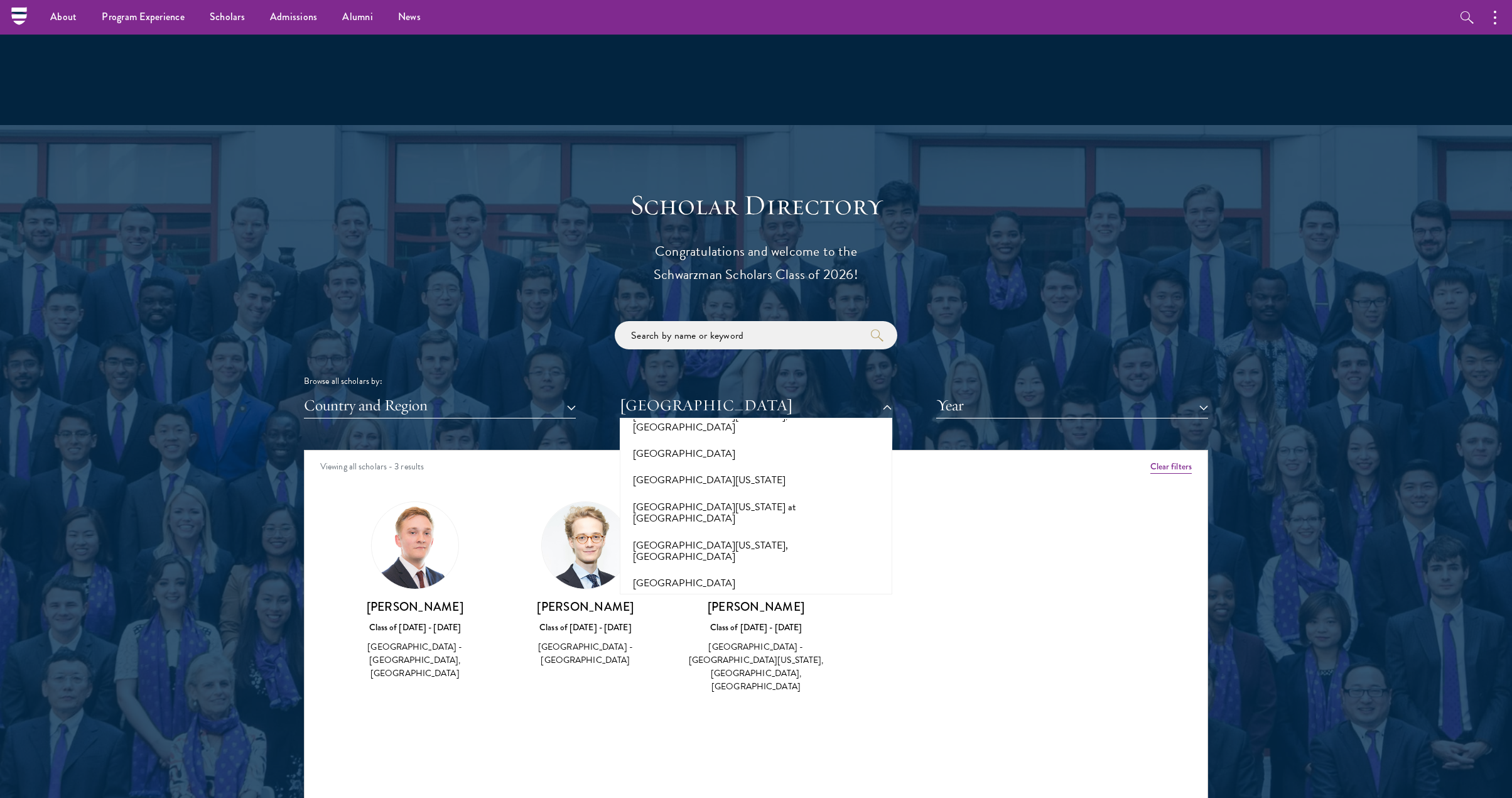
scroll to position [9054, 0]
click at [743, 732] on button "[GEOGRAPHIC_DATA]" at bounding box center [755, 746] width 265 height 26
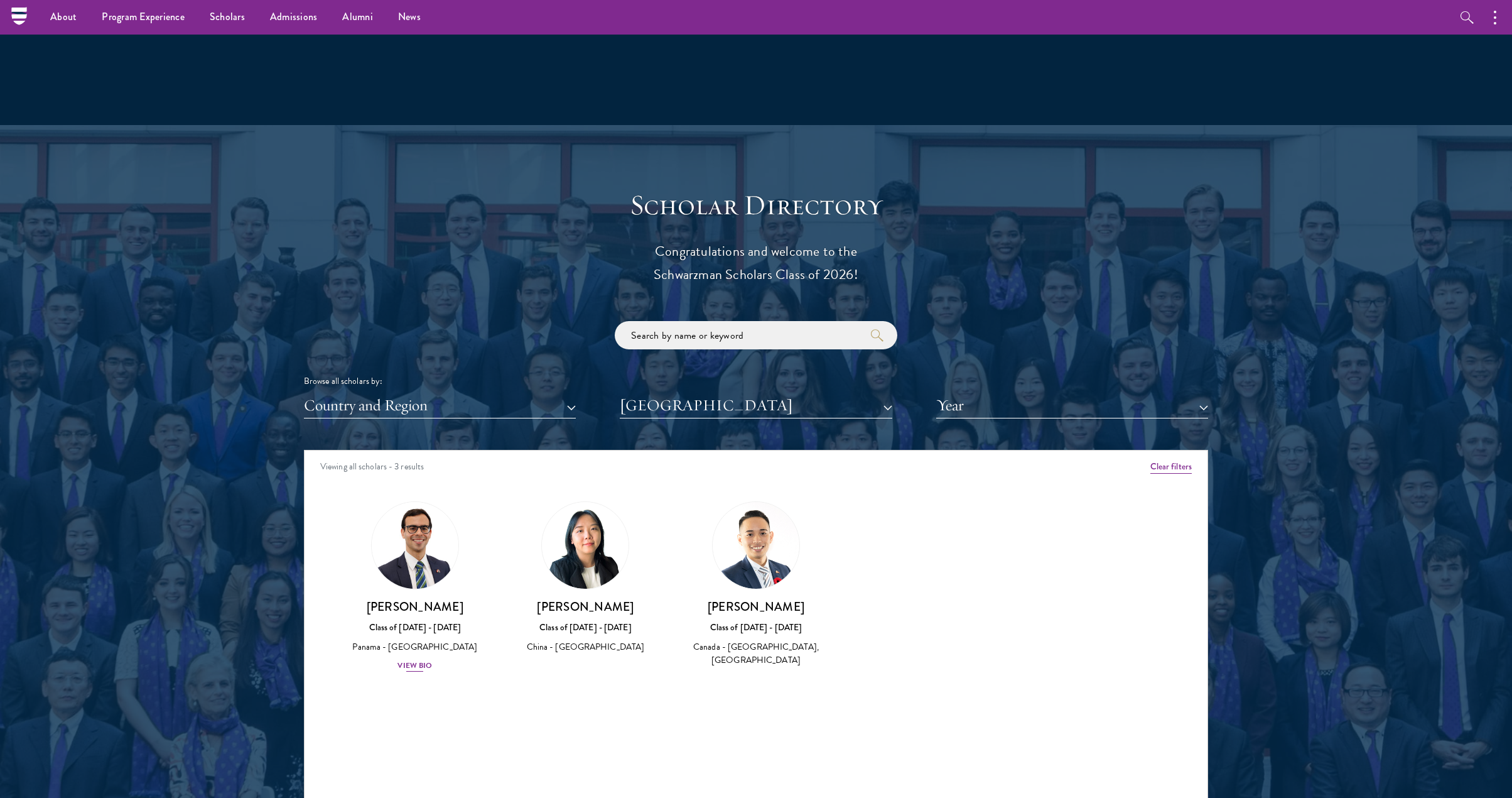
click at [415, 586] on link "[PERSON_NAME] Class of [DATE] - [DATE] [GEOGRAPHIC_DATA] - [GEOGRAPHIC_DATA] Vi…" at bounding box center [415, 587] width 146 height 171
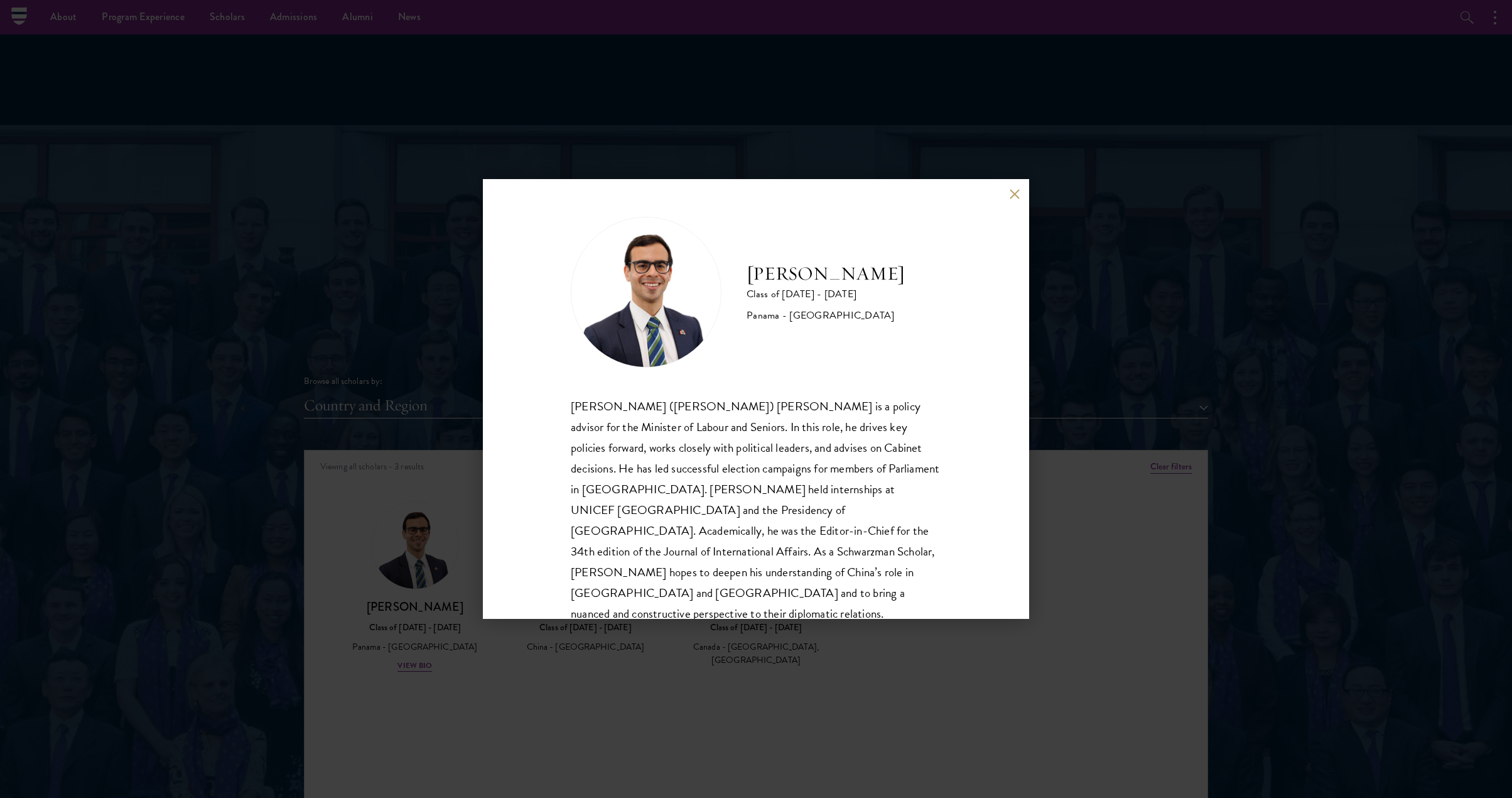
click at [1131, 512] on div "[PERSON_NAME] Class of [DATE] - [DATE] [GEOGRAPHIC_DATA] - [GEOGRAPHIC_DATA] [P…" at bounding box center [756, 399] width 1512 height 798
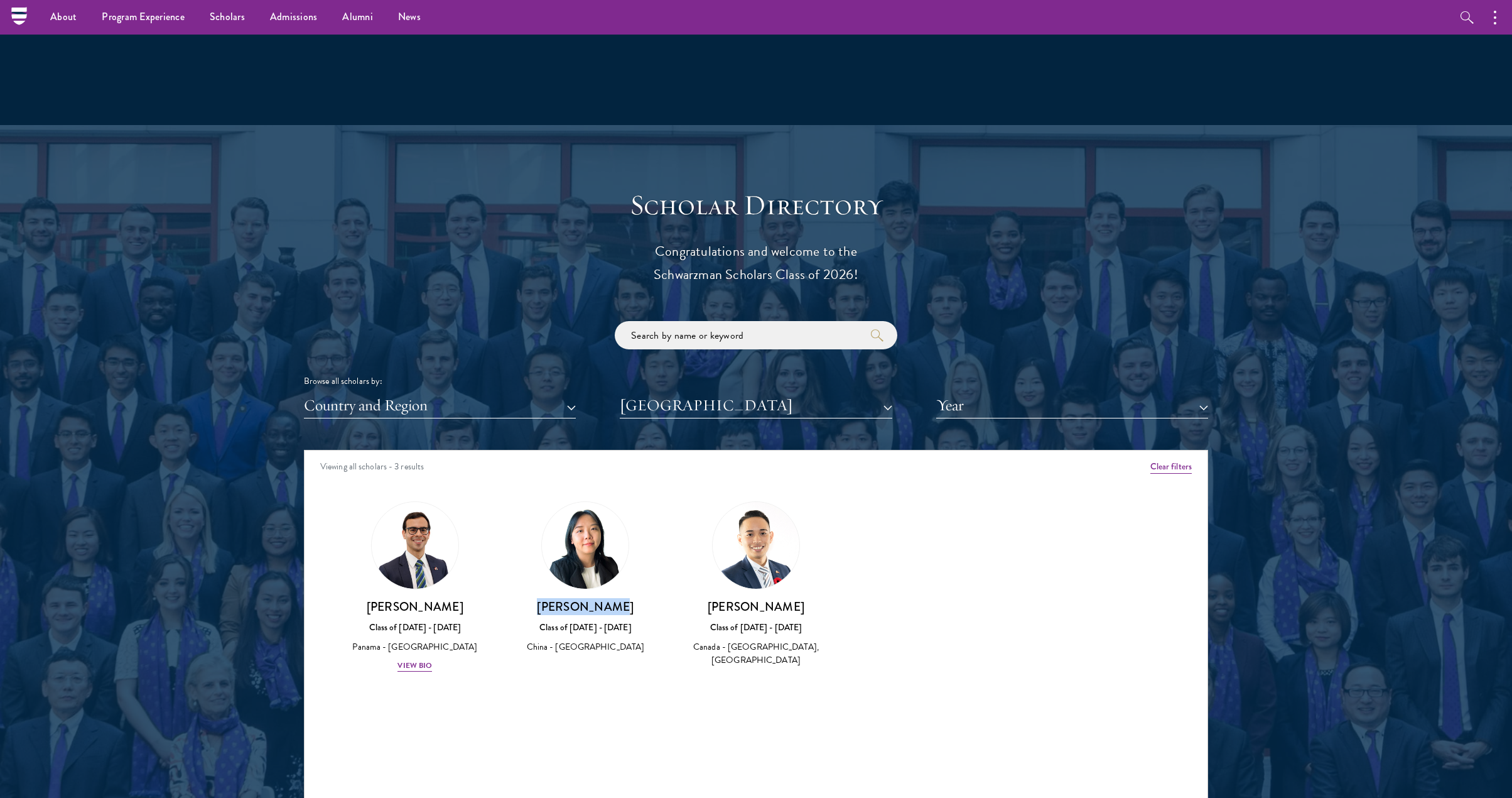
drag, startPoint x: 594, startPoint y: 605, endPoint x: 532, endPoint y: 601, distance: 62.1
click at [532, 601] on h3 "[PERSON_NAME]" at bounding box center [586, 606] width 146 height 16
copy h3 "[PERSON_NAME]"
click at [1052, 188] on div "Scholar Directory Congratulations and welcome to the Schwarzman Scholars Class …" at bounding box center [756, 507] width 904 height 639
click at [597, 559] on img at bounding box center [586, 546] width 87 height 87
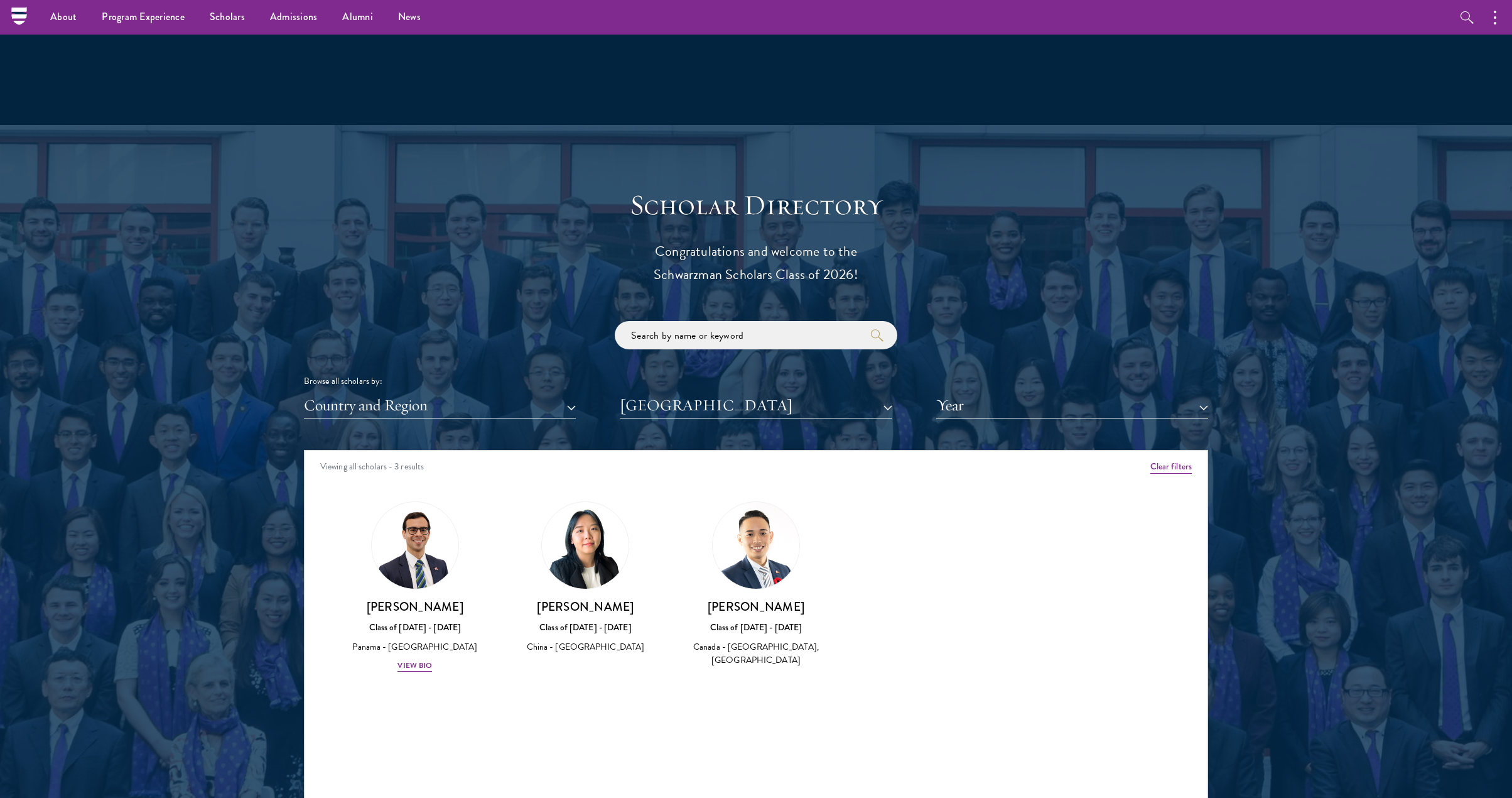
scroll to position [1202, 0]
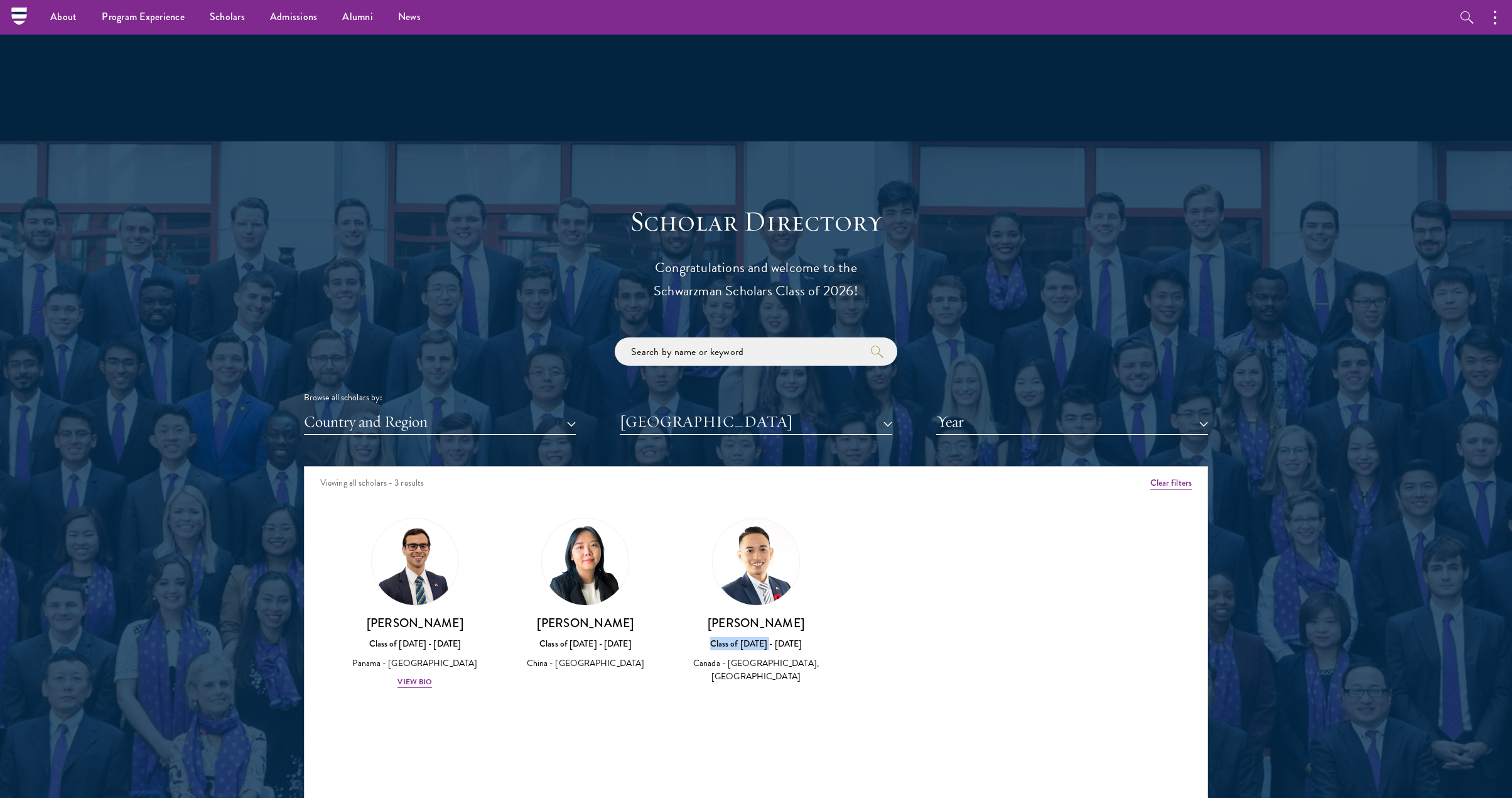
drag, startPoint x: 773, startPoint y: 633, endPoint x: 722, endPoint y: 634, distance: 51.0
click at [697, 637] on div "Class of [DATE] - [DATE]" at bounding box center [756, 643] width 146 height 13
click at [763, 637] on div "Class of [DATE] - [DATE]" at bounding box center [756, 643] width 146 height 13
drag, startPoint x: 792, startPoint y: 616, endPoint x: 688, endPoint y: 613, distance: 104.0
click at [688, 615] on h3 "[PERSON_NAME]" at bounding box center [756, 623] width 146 height 16
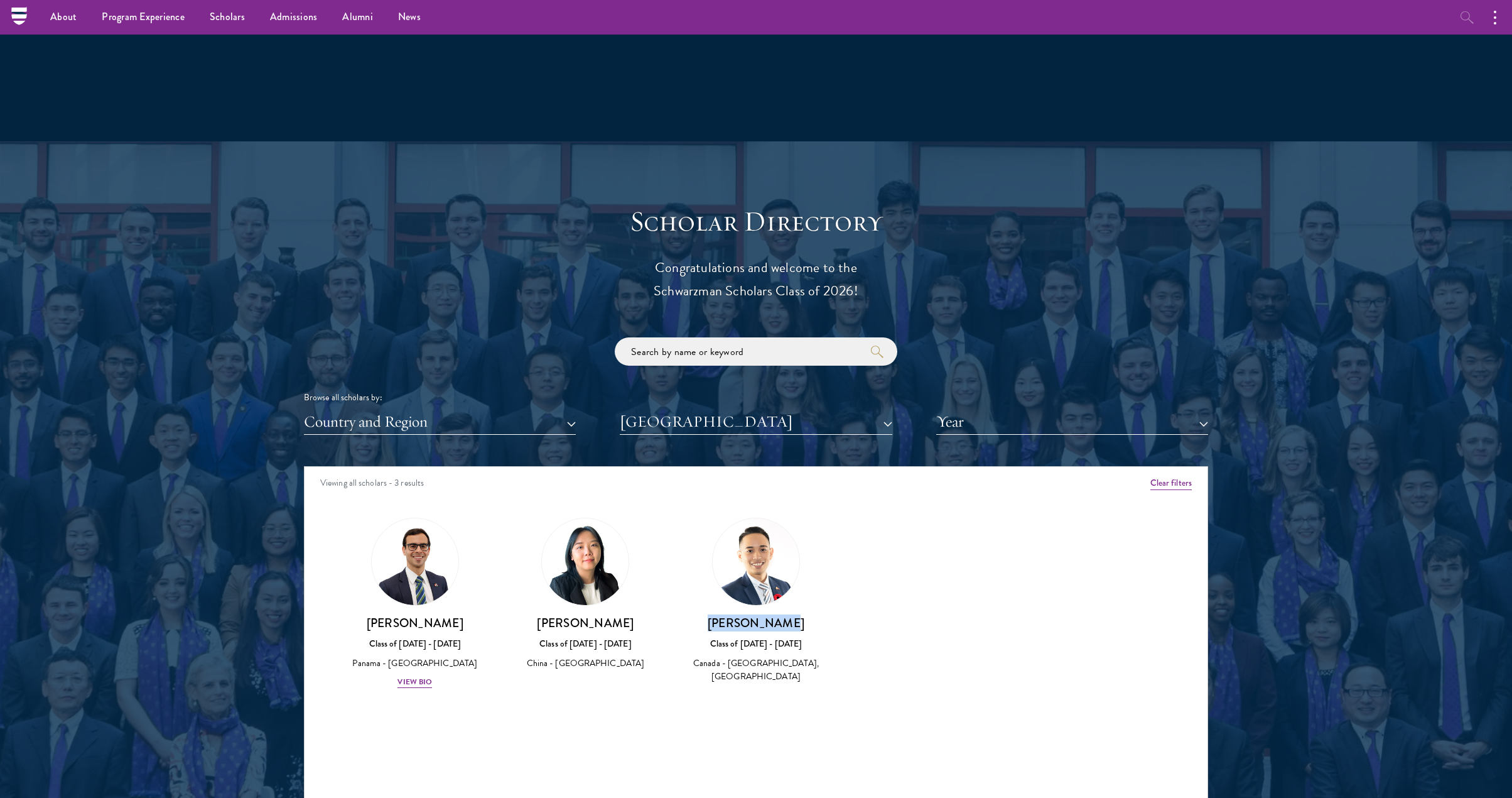
copy h3 "[PERSON_NAME]"
